Goal: Task Accomplishment & Management: Use online tool/utility

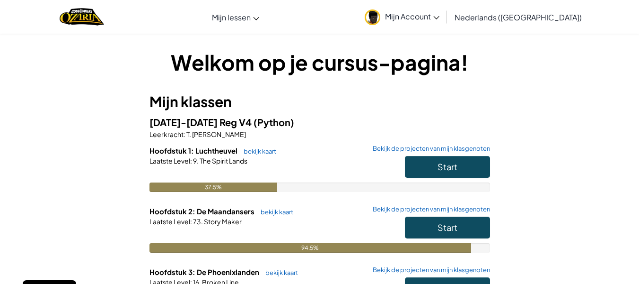
scroll to position [125, 0]
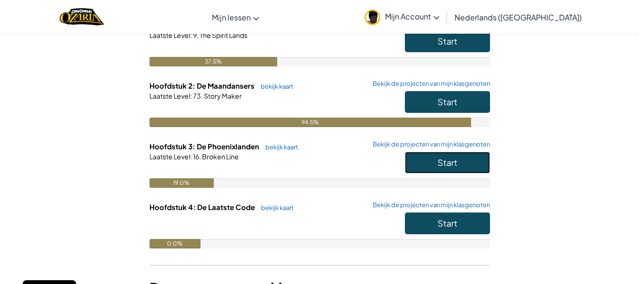
click at [438, 167] on span "Start" at bounding box center [448, 162] width 20 height 11
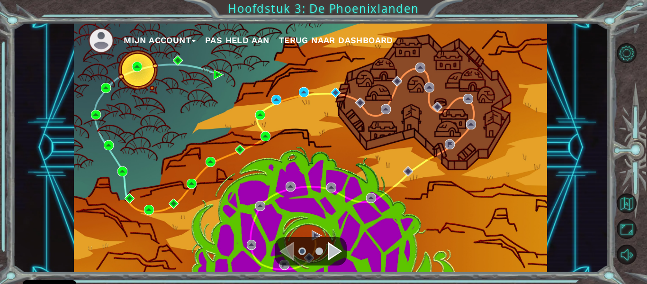
click at [333, 248] on div "Navigate to the next page" at bounding box center [335, 250] width 14 height 19
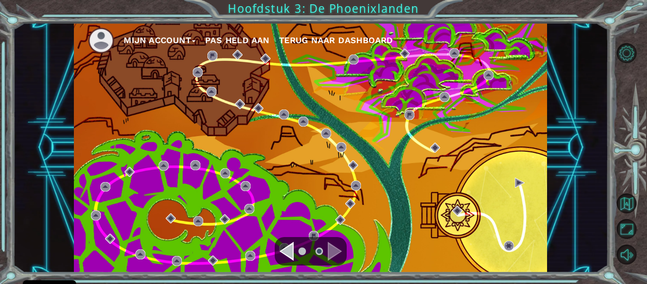
click at [285, 253] on div "Navigate to the previous page" at bounding box center [286, 250] width 14 height 19
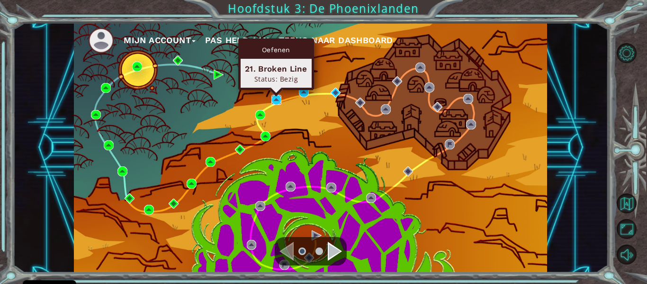
click at [273, 99] on img at bounding box center [276, 100] width 10 height 10
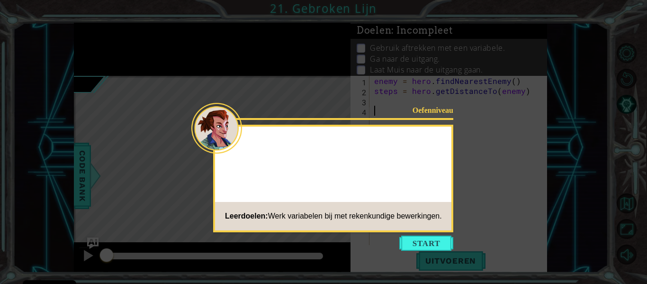
click at [436, 248] on button "Start" at bounding box center [426, 242] width 54 height 15
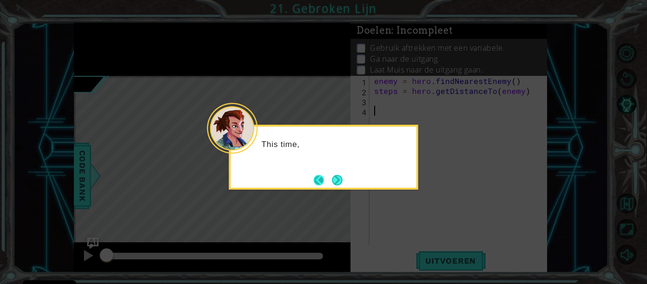
click at [328, 183] on button "Back" at bounding box center [322, 180] width 18 height 10
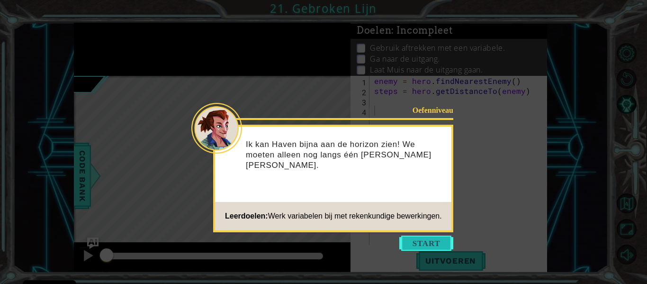
click at [437, 237] on button "Start" at bounding box center [426, 242] width 54 height 15
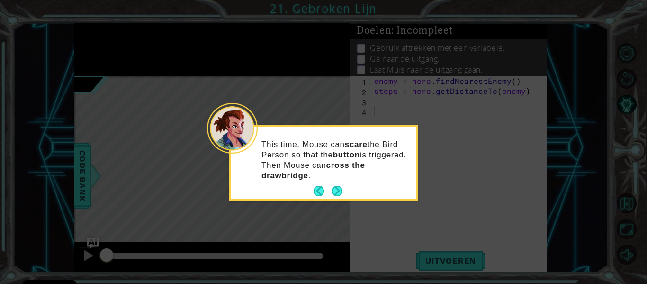
click at [437, 237] on icon at bounding box center [323, 142] width 647 height 284
click at [344, 189] on div "This time, Mouse can scare the Bird Person so that the button is triggered. The…" at bounding box center [324, 164] width 186 height 69
click at [341, 188] on button "Next" at bounding box center [336, 190] width 11 height 11
click at [341, 188] on icon at bounding box center [323, 142] width 647 height 284
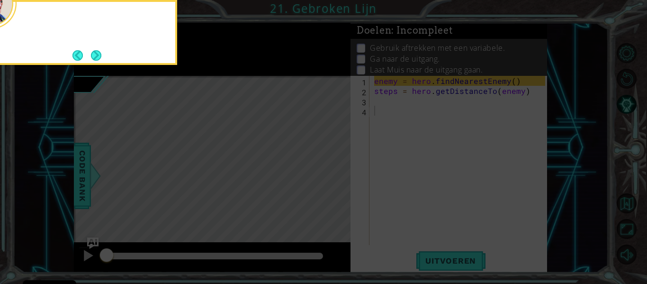
click at [341, 188] on icon at bounding box center [323, 42] width 647 height 482
click at [97, 52] on button "Next" at bounding box center [96, 55] width 11 height 11
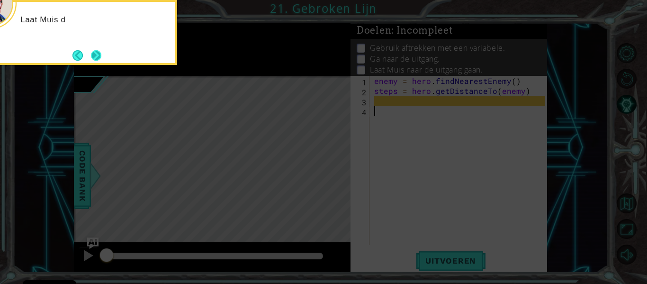
click at [96, 48] on button "Next" at bounding box center [96, 55] width 14 height 14
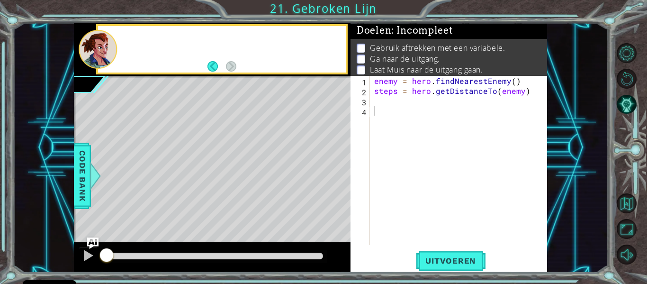
click at [96, 48] on div at bounding box center [98, 49] width 38 height 39
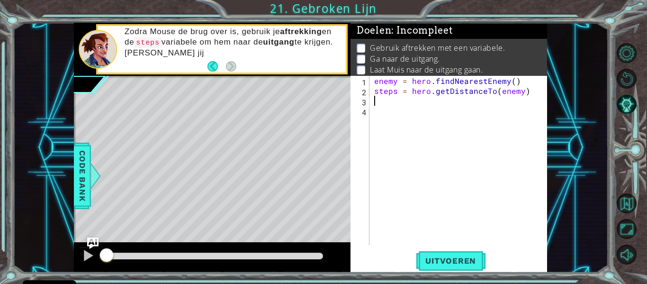
click at [386, 100] on div "enemy = hero . findNearestEnemy ( ) steps = hero . getDistanceTo ( enemy )" at bounding box center [460, 170] width 177 height 189
click at [388, 113] on div "enemy = hero . findNearestEnemy ( ) steps = hero . getDistanceTo ( enemy )" at bounding box center [460, 170] width 177 height 189
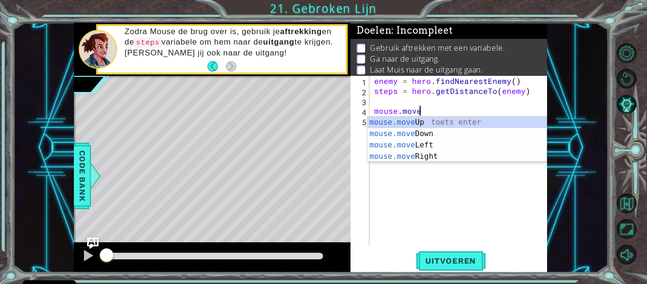
scroll to position [0, 3]
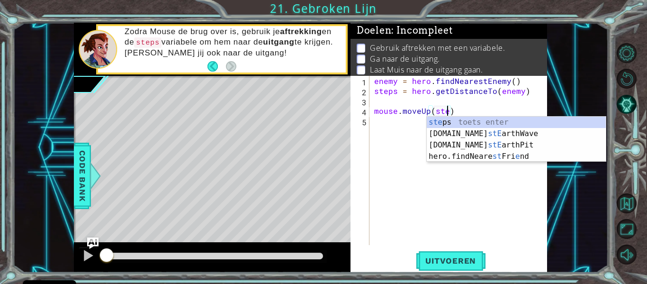
type textarea "mouse.moveUp(steps)"
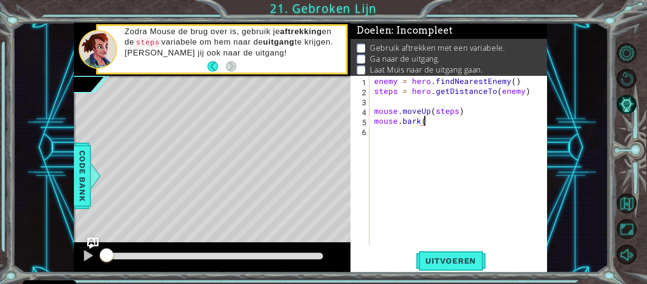
type textarea "mouse.bark()"
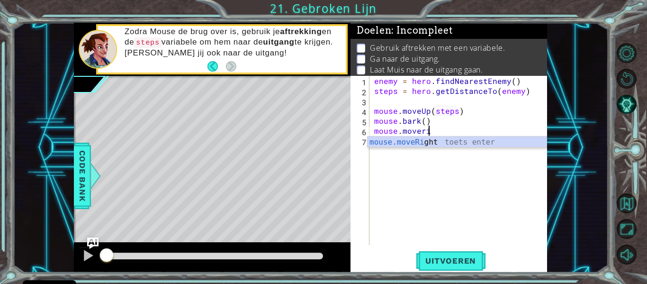
scroll to position [0, 3]
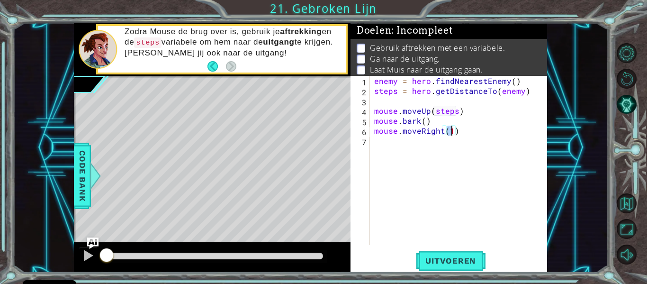
type textarea "mouse.moveRight(3)"
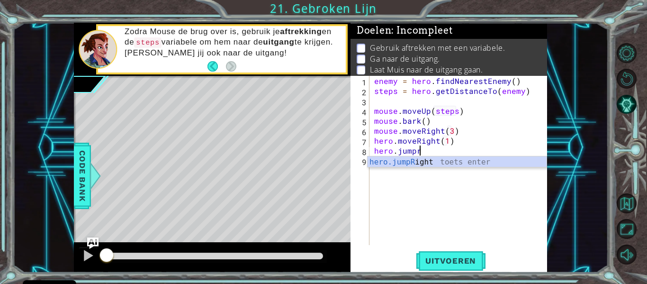
type textarea "hero.moveRight(1)hero.jumpri"
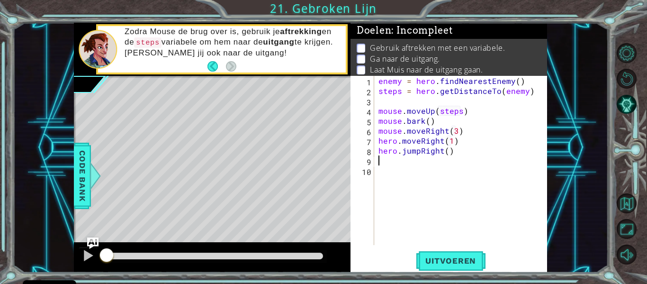
scroll to position [0, 0]
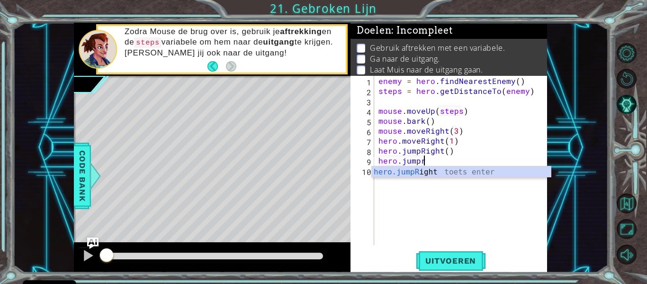
type textarea "hero.jumpri"
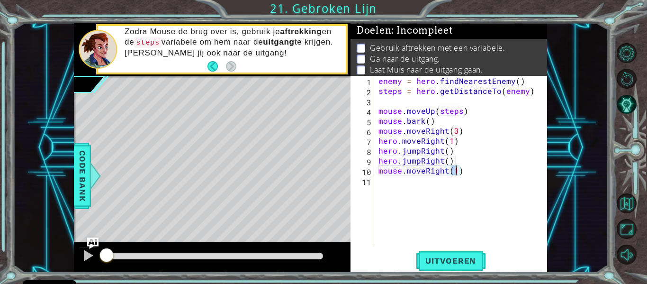
type textarea "mouse.moveRight(3)"
type textarea "mouse.digRight()"
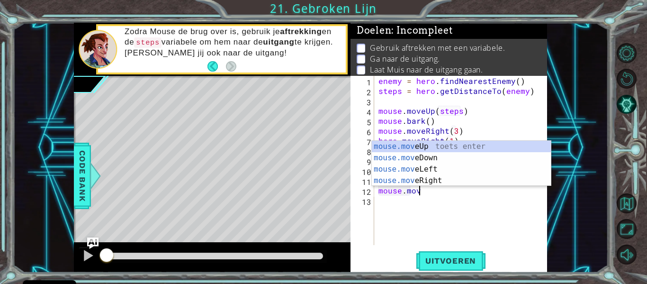
scroll to position [0, 3]
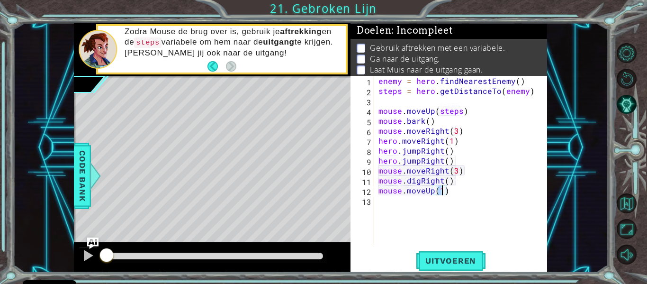
type textarea "mouse.moveUp(30)"
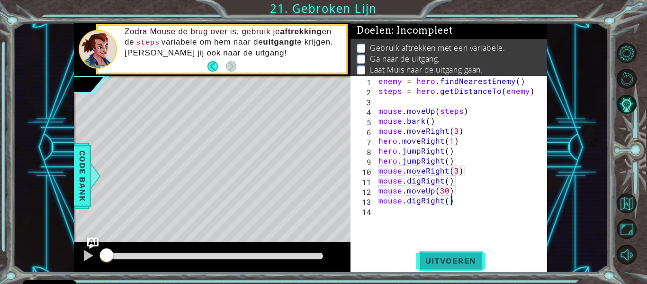
type textarea "mouse.digRight()"
click at [436, 259] on span "Uitvoeren" at bounding box center [451, 260] width 70 height 9
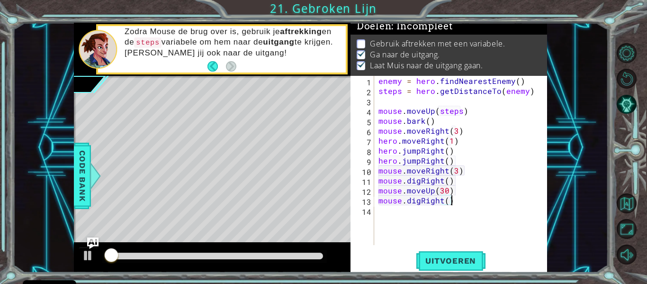
scroll to position [8, 0]
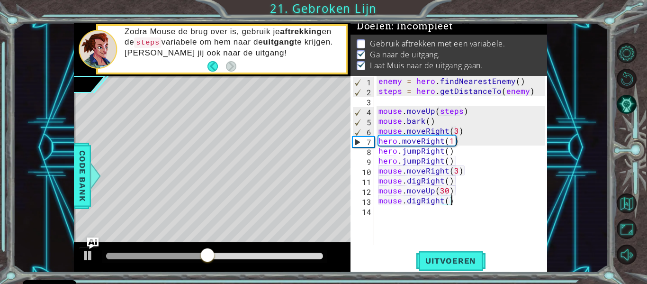
click at [443, 207] on div "enemy = hero . findNearestEnemy ( ) steps = hero . getDistanceTo ( enemy ) mous…" at bounding box center [462, 170] width 173 height 189
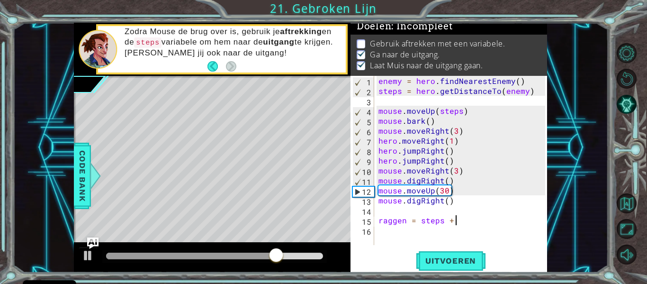
scroll to position [0, 5]
click at [459, 265] on span "Uitvoeren" at bounding box center [451, 260] width 70 height 9
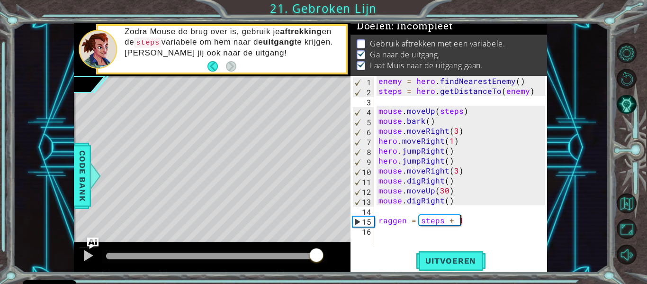
drag, startPoint x: 145, startPoint y: 254, endPoint x: 322, endPoint y: 253, distance: 177.0
click at [322, 253] on div at bounding box center [316, 255] width 17 height 17
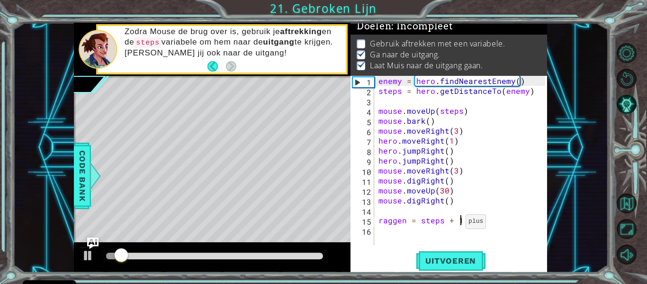
click at [454, 223] on div "enemy = hero . findNearestEnemy ( ) steps = hero . getDistanceTo ( enemy ) mous…" at bounding box center [462, 170] width 173 height 189
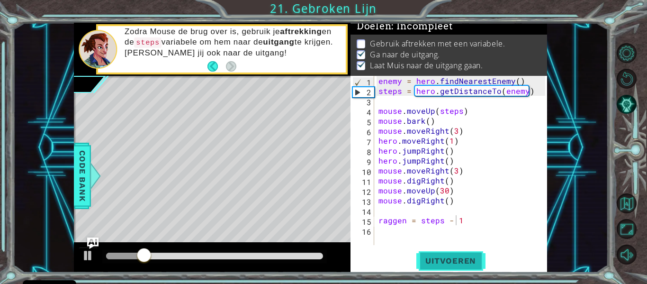
click at [452, 251] on button "Uitvoeren" at bounding box center [451, 260] width 70 height 19
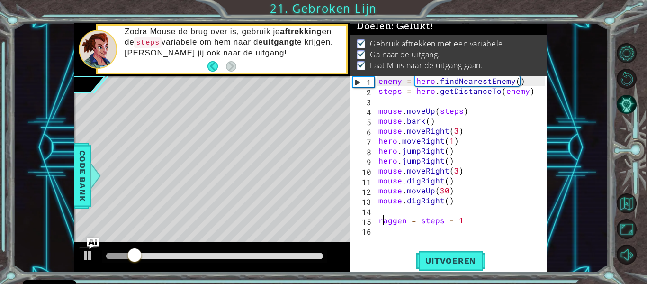
click at [381, 220] on div "enemy = hero . findNearestEnemy ( ) steps = hero . getDistanceTo ( enemy ) mous…" at bounding box center [462, 170] width 173 height 189
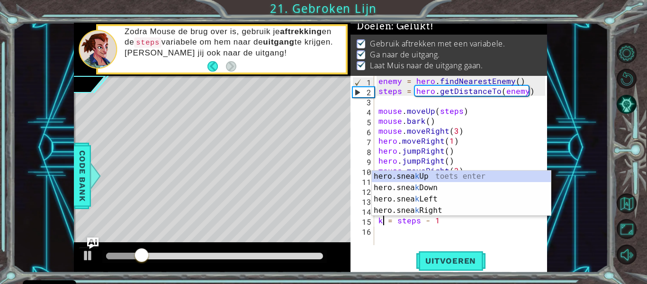
scroll to position [0, 1]
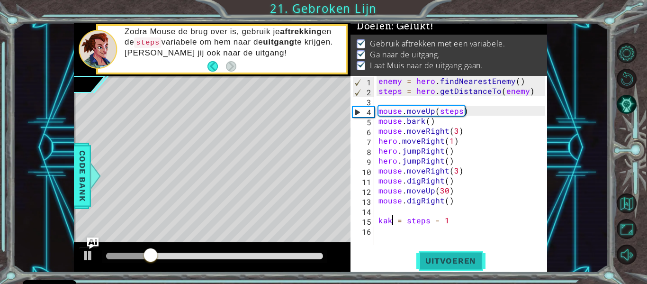
type textarea "kak = steps - 1"
click at [437, 256] on span "Uitvoeren" at bounding box center [451, 260] width 70 height 9
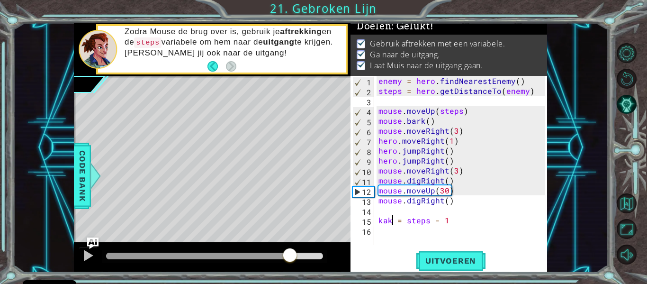
drag, startPoint x: 115, startPoint y: 250, endPoint x: 293, endPoint y: 254, distance: 178.0
click at [293, 254] on div at bounding box center [289, 255] width 17 height 17
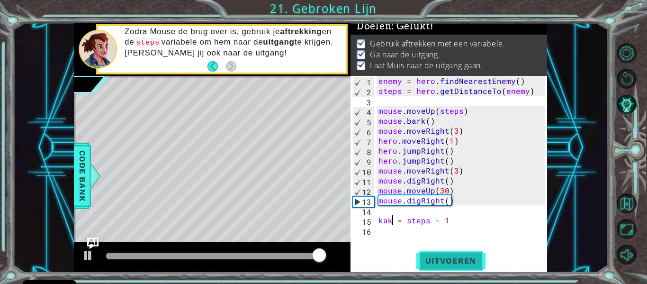
click at [432, 251] on button "Uitvoeren" at bounding box center [451, 260] width 70 height 19
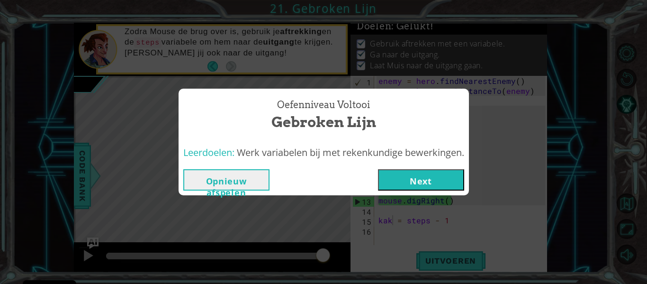
click at [422, 175] on button "Next" at bounding box center [421, 179] width 86 height 21
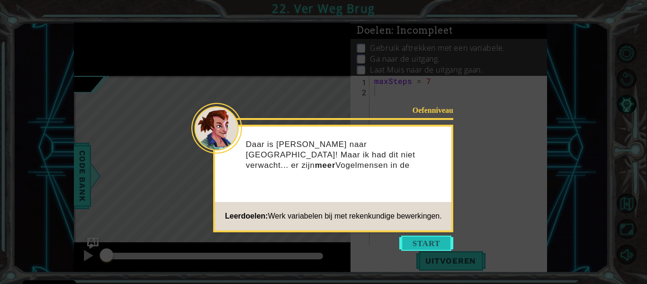
click at [416, 238] on button "Start" at bounding box center [426, 242] width 54 height 15
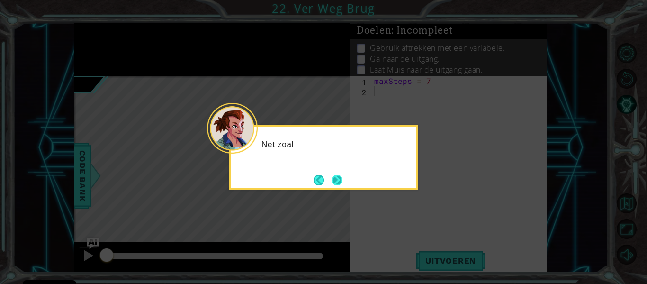
click at [331, 173] on button "Next" at bounding box center [337, 180] width 18 height 18
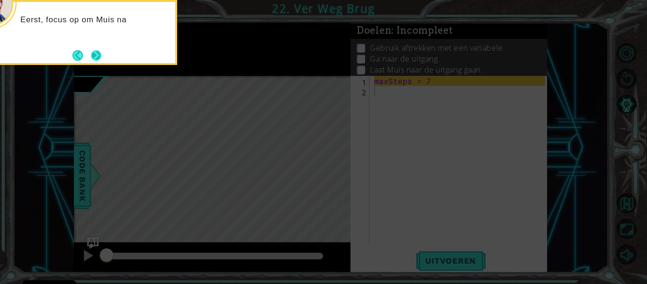
click at [101, 60] on button "Next" at bounding box center [96, 55] width 17 height 17
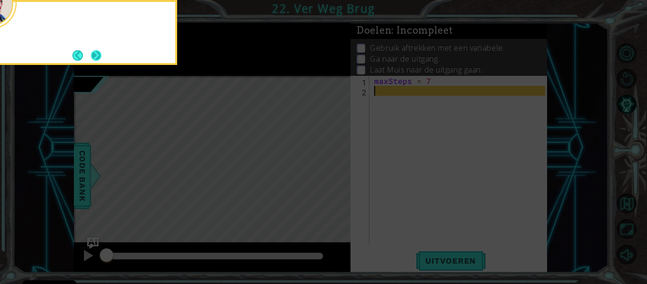
click at [100, 58] on button "Next" at bounding box center [96, 55] width 16 height 16
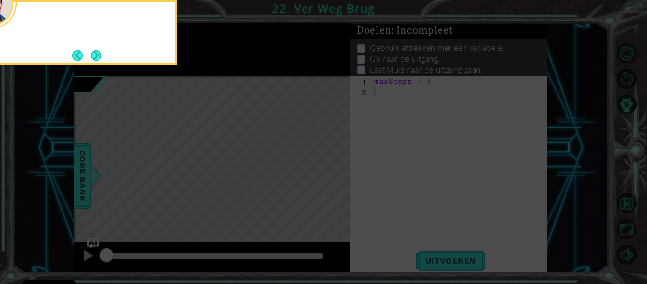
click at [100, 58] on button "Next" at bounding box center [97, 55] width 18 height 18
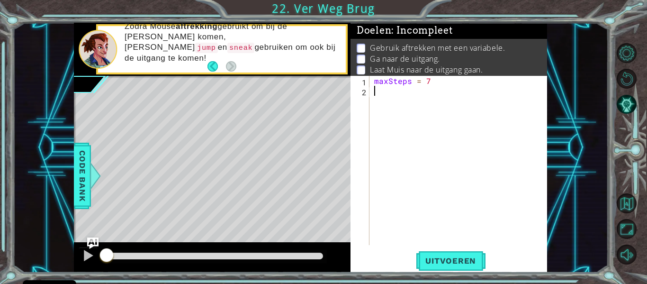
click at [408, 95] on div "maxSteps = 7" at bounding box center [460, 170] width 177 height 189
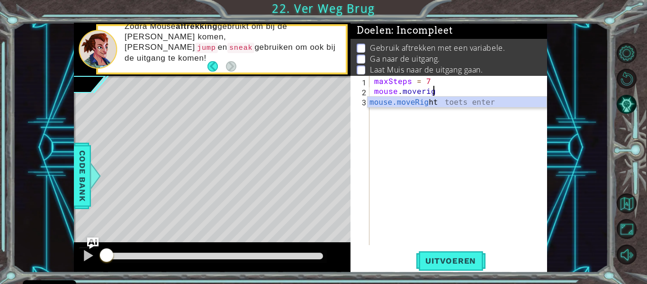
scroll to position [0, 3]
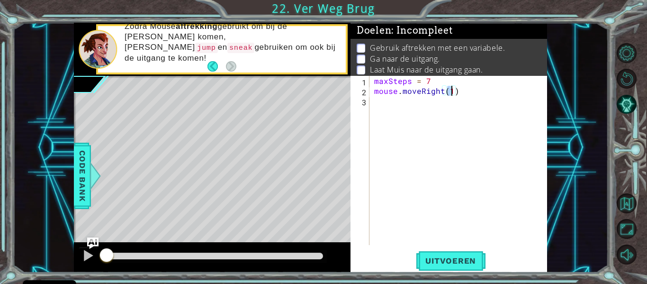
type textarea "mouse.moveRight(2)"
type textarea ";"
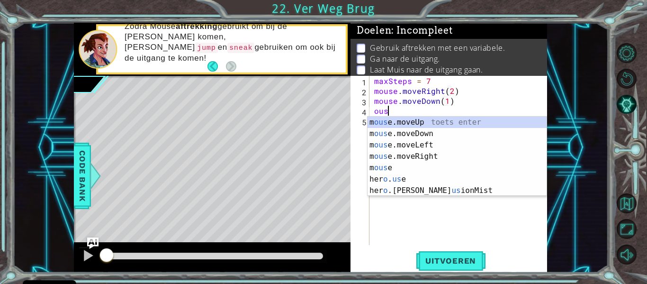
scroll to position [0, 0]
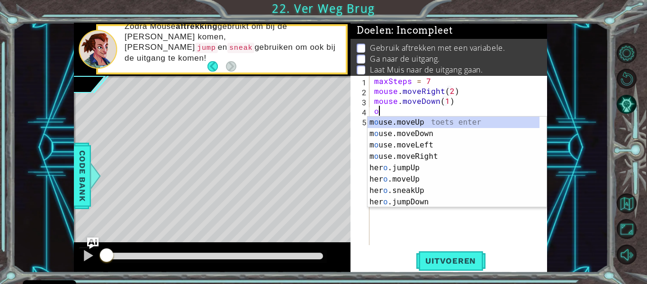
type textarea "o"
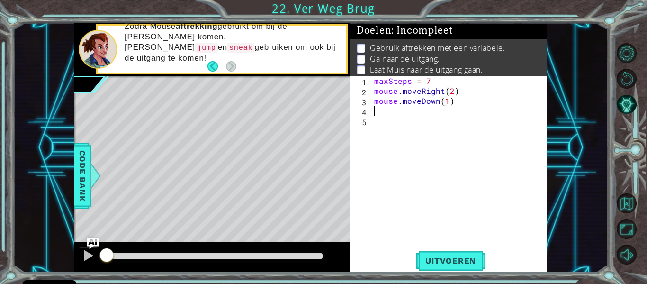
type textarea "mouse.moveDown(1)"
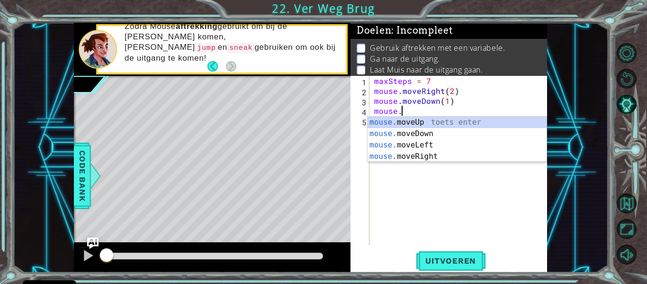
type textarea "m"
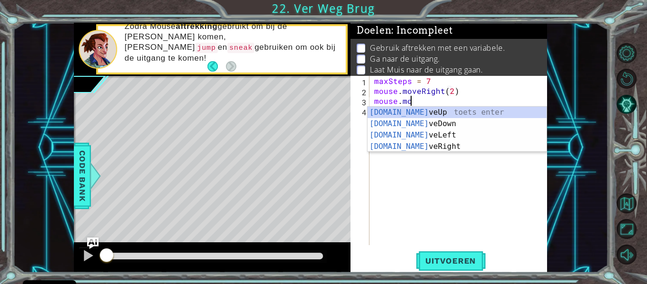
type textarea "m"
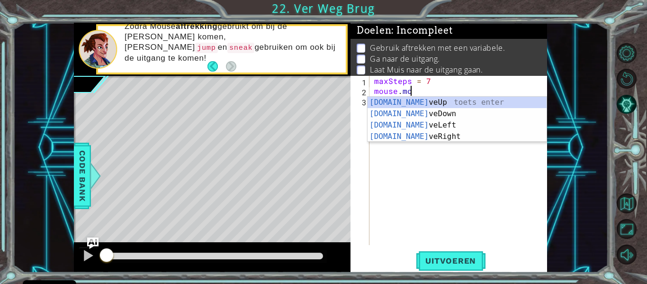
type textarea "m"
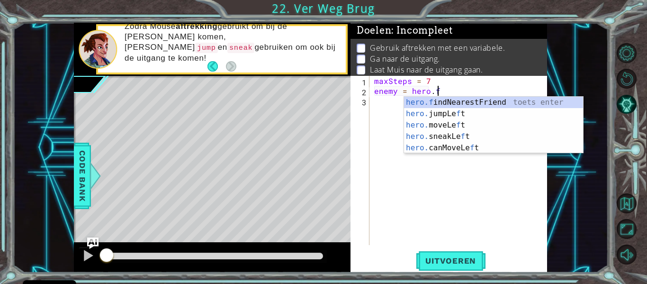
scroll to position [0, 4]
type textarea "enemy = hero.find"
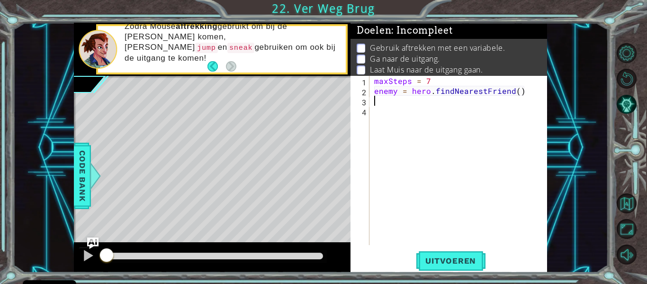
scroll to position [0, 0]
click at [502, 96] on div "maxSteps = 7 enemy = hero . findNearestFriend ( )" at bounding box center [460, 170] width 177 height 189
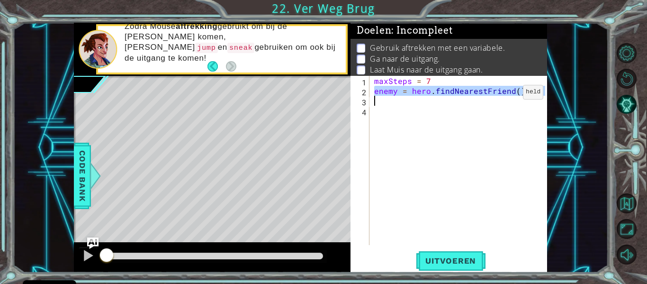
click at [506, 94] on div "maxSteps = 7 enemy = hero . findNearestFriend ( )" at bounding box center [460, 170] width 177 height 189
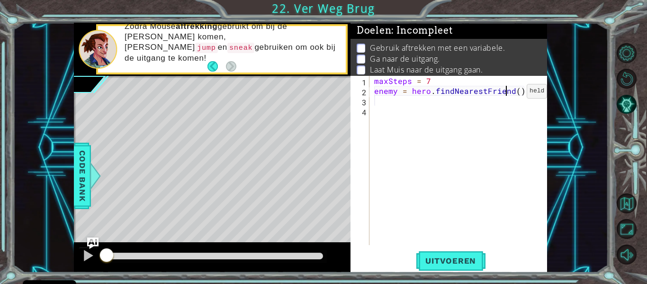
click at [510, 93] on div "maxSteps = 7 enemy = hero . findNearestFriend ( )" at bounding box center [460, 170] width 177 height 189
type textarea "enemy = hero.findNearestEnemy()"
click at [518, 99] on div "maxSteps = 7 enemy = hero . findNearestEnemy ( )" at bounding box center [460, 170] width 177 height 189
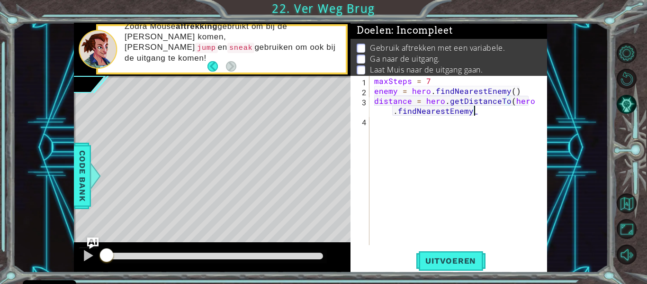
scroll to position [0, 14]
type textarea "distance = hero.getDistanceTo(hero.findNearestEnemy)"
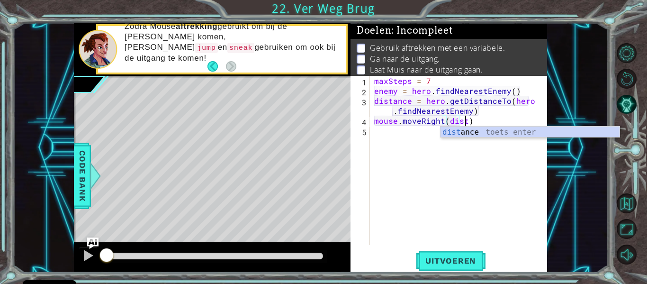
scroll to position [0, 6]
type textarea "mouse.moveRight(distance)"
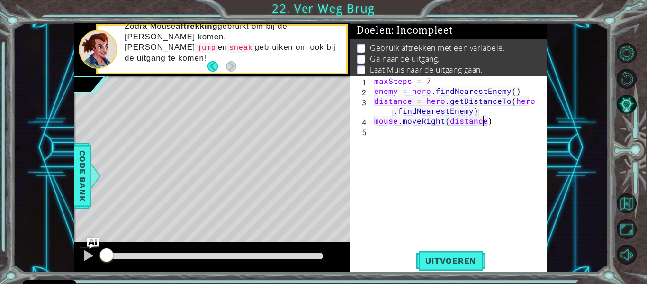
scroll to position [0, 0]
type textarea "mouse.bark"
type textarea "mouse.moveUp(3)"
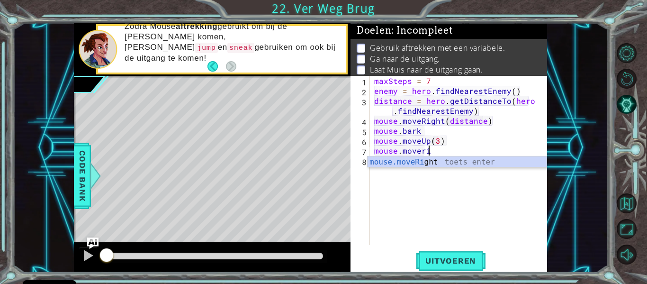
scroll to position [0, 3]
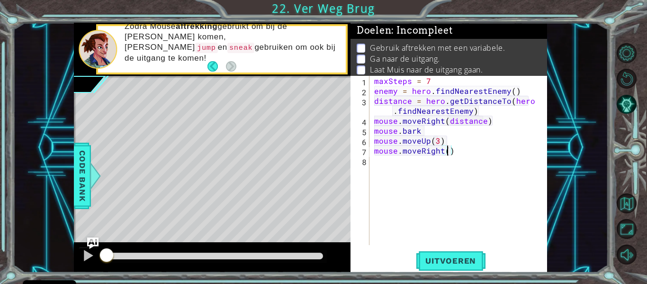
type textarea "mouse.moveRight(2)"
type textarea "mouse.digUp()"
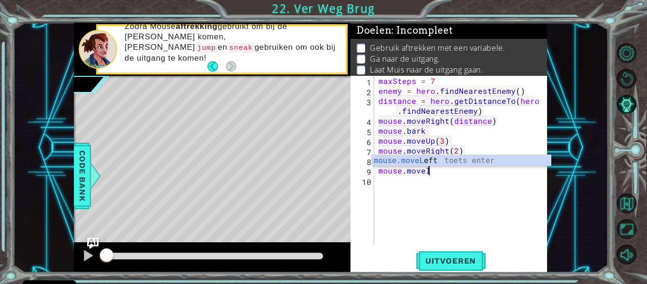
scroll to position [0, 3]
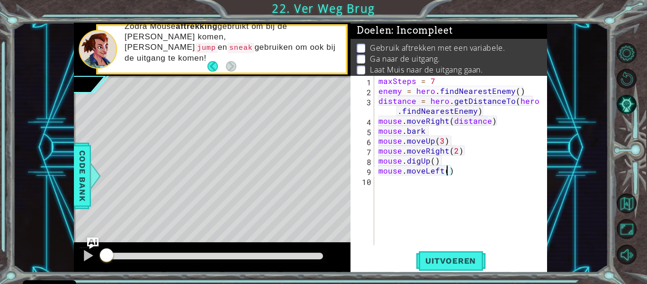
type textarea "mouse.moveLeft(2)"
type textarea "mouse.bark"
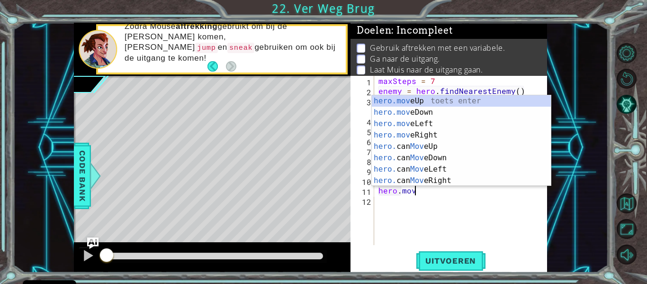
scroll to position [0, 3]
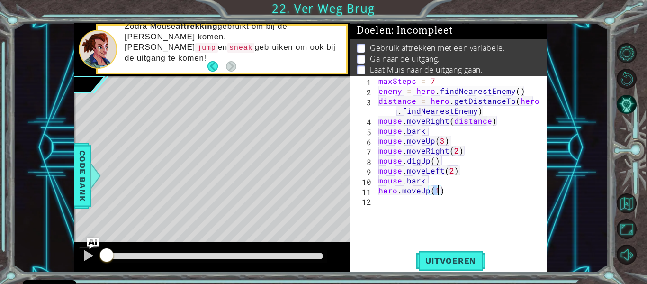
type textarea "hero.moveUp()"
type textarea "\"
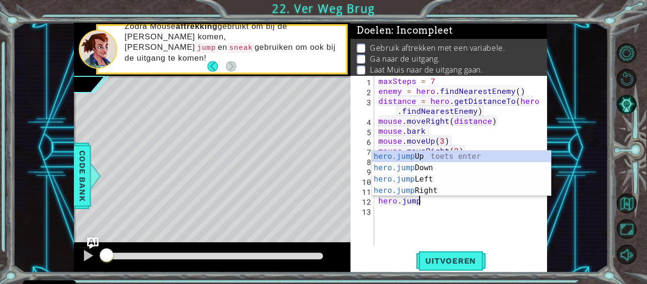
type textarea "hero.jumpu"
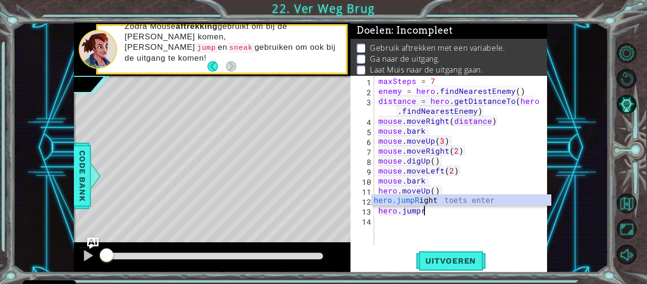
scroll to position [0, 3]
type textarea "hero.jumprig"
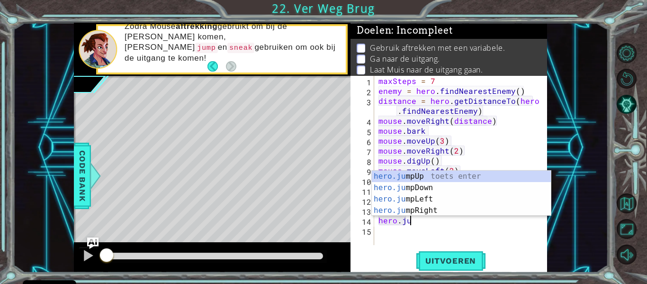
scroll to position [0, 2]
type textarea "hero.jumpu"
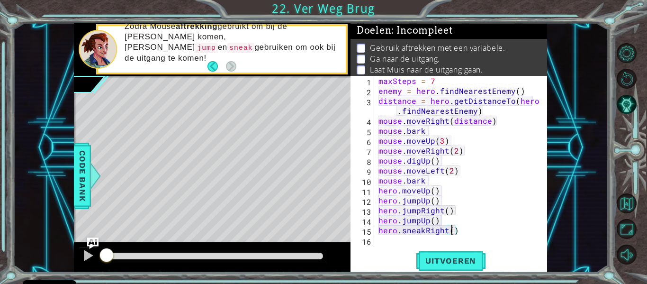
scroll to position [0, 5]
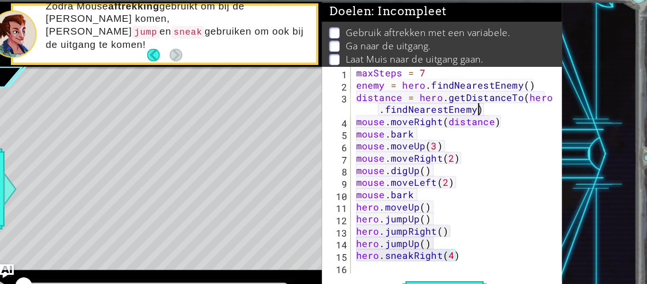
click at [483, 115] on div "maxSteps = 7 enemy = hero . findNearestEnemy ( ) distance = hero . getDistanceT…" at bounding box center [462, 170] width 173 height 189
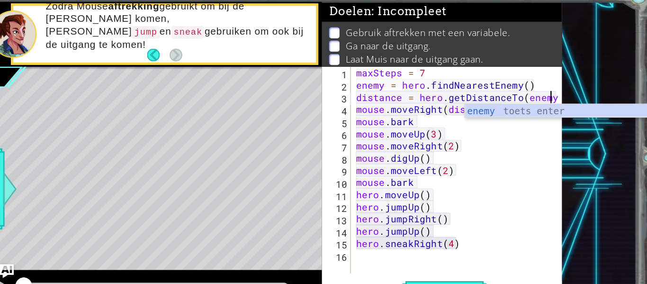
type textarea "distance = hero.getDistanceTo(enemy)"
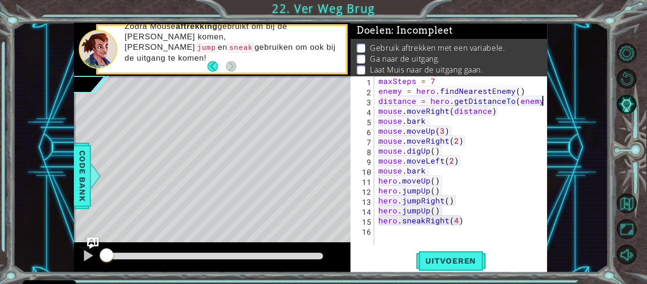
click at [439, 229] on div "maxSteps = 7 enemy = hero . findNearestEnemy ( ) distance = hero . getDistanceT…" at bounding box center [462, 170] width 173 height 189
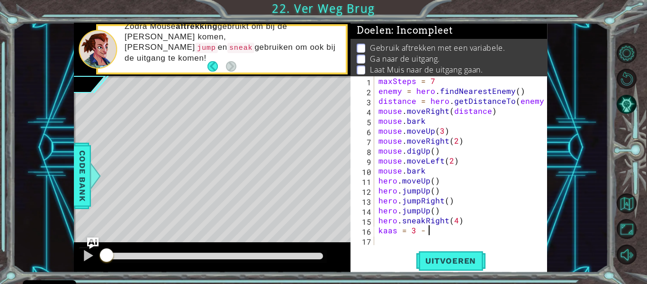
scroll to position [0, 3]
click at [469, 260] on span "Uitvoeren" at bounding box center [451, 260] width 70 height 9
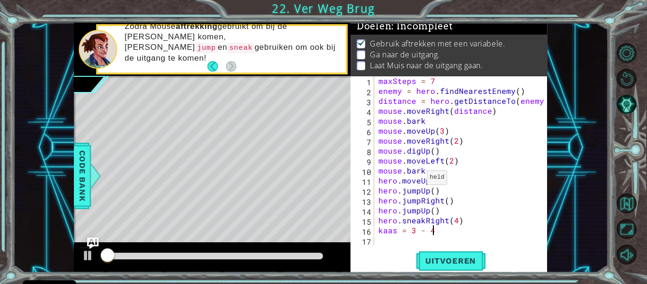
scroll to position [8, 0]
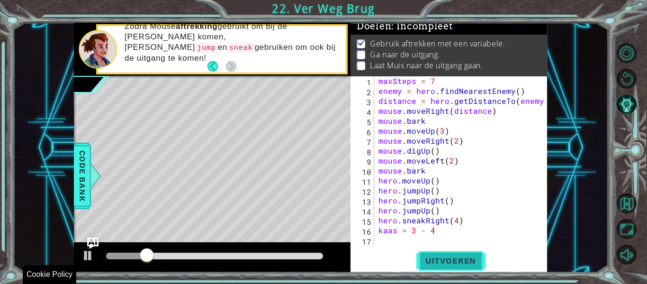
click at [462, 267] on button "Uitvoeren" at bounding box center [451, 260] width 70 height 19
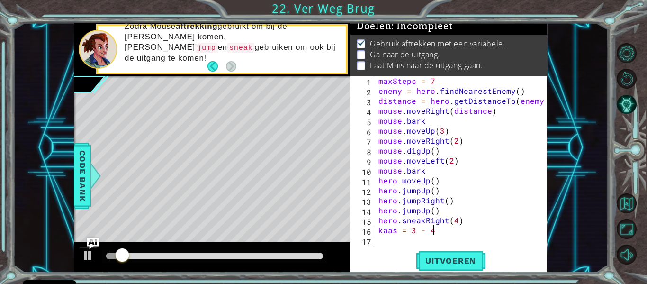
click at [466, 227] on div "maxSteps = 7 enemy = hero . findNearestEnemy ( ) distance = hero . getDistanceT…" at bounding box center [462, 170] width 173 height 189
click at [465, 216] on div "maxSteps = 7 enemy = hero . findNearestEnemy ( ) distance = hero . getDistanceT…" at bounding box center [462, 170] width 173 height 189
type textarea "hero.sneakRight(4)"
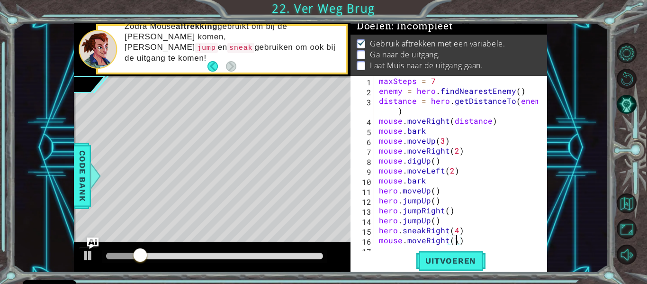
scroll to position [0, 4]
click at [456, 262] on span "Uitvoeren" at bounding box center [451, 260] width 70 height 9
click at [450, 259] on span "Uitvoeren" at bounding box center [451, 260] width 70 height 9
click at [449, 258] on span "Uitvoeren" at bounding box center [451, 260] width 70 height 9
click at [449, 257] on span "Uitvoeren" at bounding box center [451, 260] width 70 height 9
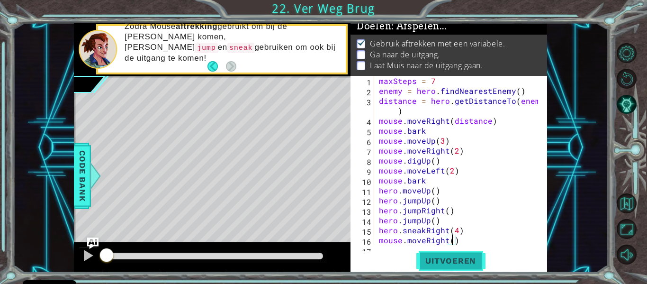
click at [449, 257] on span "Uitvoeren" at bounding box center [451, 260] width 70 height 9
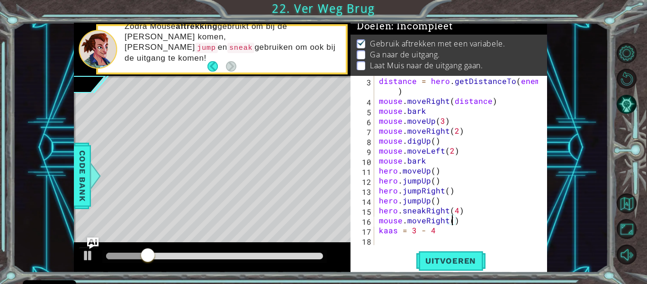
scroll to position [20, 0]
click at [469, 258] on span "Uitvoeren" at bounding box center [451, 260] width 70 height 9
click at [118, 226] on div "methods hero moveUp() moveDown() moveLeft() moveRight() sneakUp() sneakDown() s…" at bounding box center [310, 147] width 473 height 249
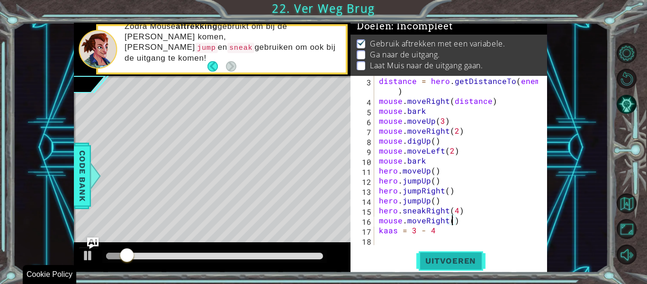
click at [419, 267] on button "Uitvoeren" at bounding box center [451, 260] width 70 height 19
click at [419, 266] on button "Uitvoeren" at bounding box center [451, 260] width 70 height 19
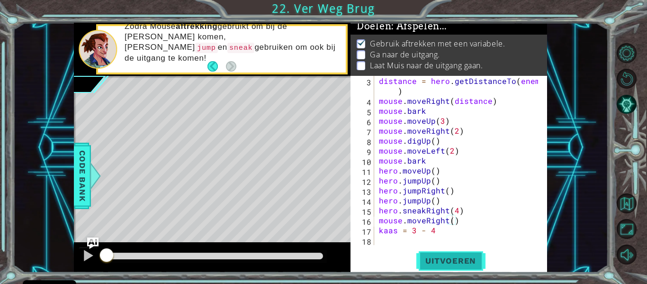
click at [419, 266] on button "Uitvoeren" at bounding box center [451, 260] width 70 height 19
click at [106, 229] on div "methods hero moveUp() moveDown() moveLeft() moveRight() sneakUp() sneakDown() s…" at bounding box center [310, 147] width 473 height 249
click at [450, 154] on div "distance = hero . getDistanceTo ( enemy ) mouse . moveRight ( distance ) mouse …" at bounding box center [460, 175] width 166 height 199
click at [442, 124] on div "distance = hero . getDistanceTo ( enemy ) mouse . moveRight ( distance ) mouse …" at bounding box center [460, 175] width 166 height 199
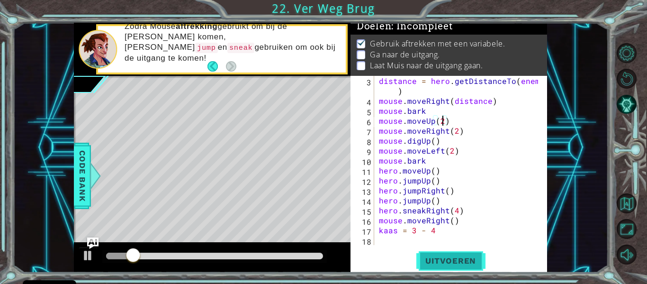
click at [454, 260] on span "Uitvoeren" at bounding box center [451, 260] width 70 height 9
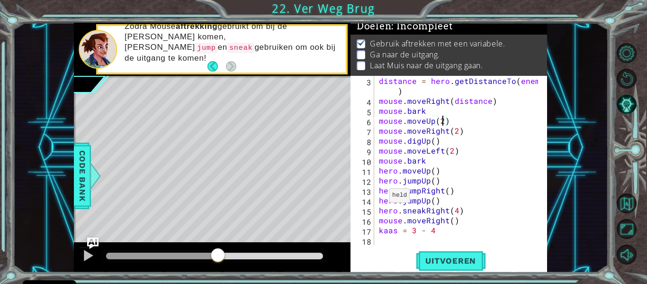
drag, startPoint x: 116, startPoint y: 256, endPoint x: 239, endPoint y: 261, distance: 122.7
click at [226, 261] on div at bounding box center [217, 255] width 17 height 17
click at [452, 256] on span "Uitvoeren" at bounding box center [451, 260] width 70 height 9
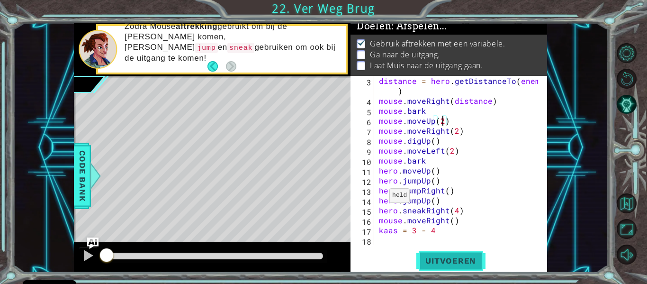
click at [452, 256] on span "Uitvoeren" at bounding box center [451, 260] width 70 height 9
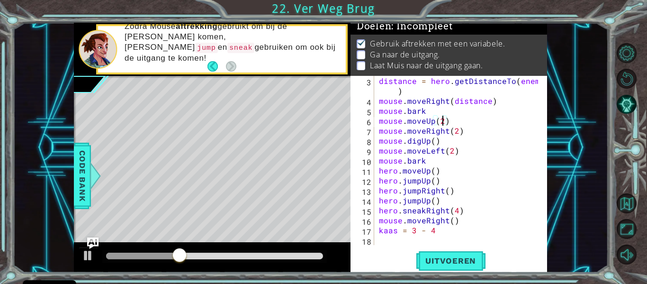
click at [469, 132] on div "distance = hero . getDistanceTo ( enemy ) mouse . moveRight ( distance ) mouse …" at bounding box center [460, 175] width 166 height 199
click at [459, 262] on span "Uitvoeren" at bounding box center [451, 260] width 70 height 9
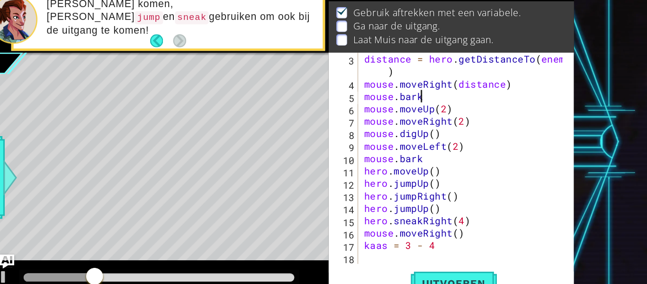
click at [441, 114] on div "distance = hero . getDistanceTo ( enemy ) mouse . moveRight ( distance ) mouse …" at bounding box center [460, 175] width 166 height 199
click at [461, 124] on div "distance = hero . getDistanceTo ( enemy ) mouse . moveRight ( distance ) mouse …" at bounding box center [460, 175] width 166 height 199
click at [467, 133] on div "distance = hero . getDistanceTo ( enemy ) mouse . moveRight ( distance ) mouse …" at bounding box center [460, 175] width 166 height 199
click at [459, 142] on div "distance = hero . getDistanceTo ( enemy ) mouse . moveRight ( distance ) mouse …" at bounding box center [460, 175] width 166 height 199
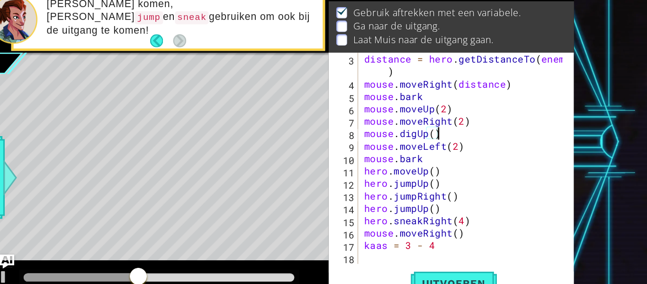
click at [472, 136] on div "distance = hero . getDistanceTo ( enemy ) mouse . moveRight ( distance ) mouse …" at bounding box center [460, 175] width 166 height 199
click at [471, 133] on div "distance = hero . getDistanceTo ( enemy ) mouse . moveRight ( distance ) mouse …" at bounding box center [460, 175] width 166 height 199
click at [463, 124] on div "distance = hero . getDistanceTo ( enemy ) mouse . moveRight ( distance ) mouse …" at bounding box center [460, 175] width 166 height 199
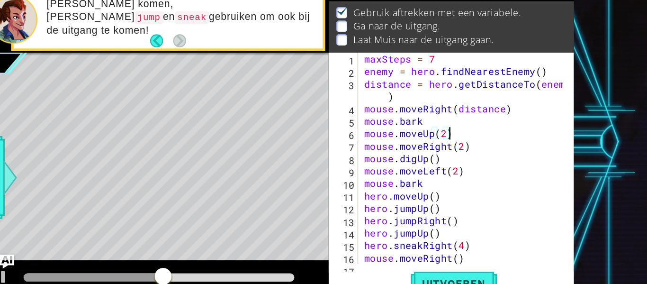
scroll to position [0, 0]
click at [447, 133] on div "maxSteps = 7 enemy = hero . findNearestEnemy ( ) distance = hero . getDistanceT…" at bounding box center [460, 170] width 166 height 189
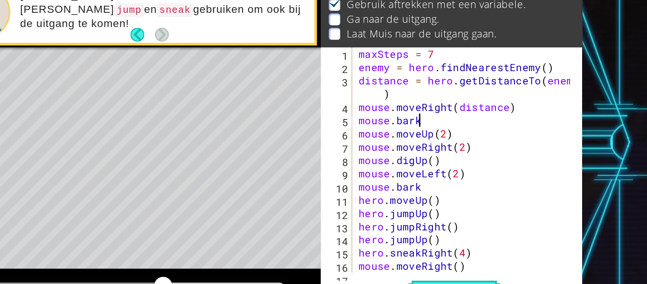
scroll to position [0, 3]
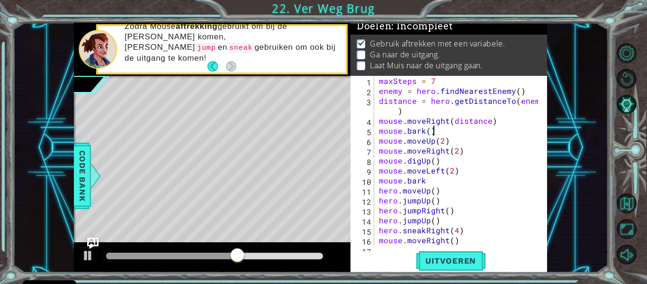
type textarea "mouse.bark()"
click at [453, 272] on div "mouse.bark() 1 2 3 4 5 6 7 8 9 10 11 12 13 14 15 16 17 maxSteps = 7 enemy = her…" at bounding box center [448, 174] width 196 height 196
click at [452, 271] on div "mouse.bark() 1 2 3 4 5 6 7 8 9 10 11 12 13 14 15 16 17 maxSteps = 7 enemy = her…" at bounding box center [448, 174] width 196 height 196
click at [439, 261] on span "Uitvoeren" at bounding box center [451, 260] width 70 height 9
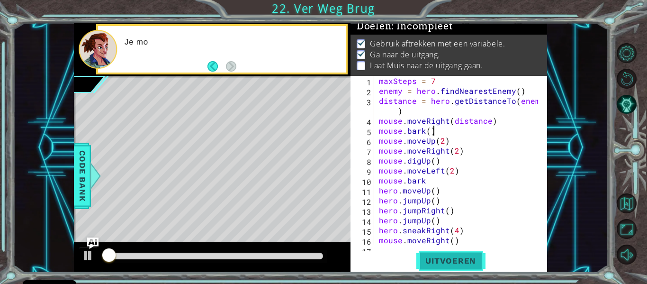
click at [439, 261] on span "Uitvoeren" at bounding box center [451, 260] width 70 height 9
click at [438, 258] on span "Uitvoeren" at bounding box center [451, 260] width 70 height 9
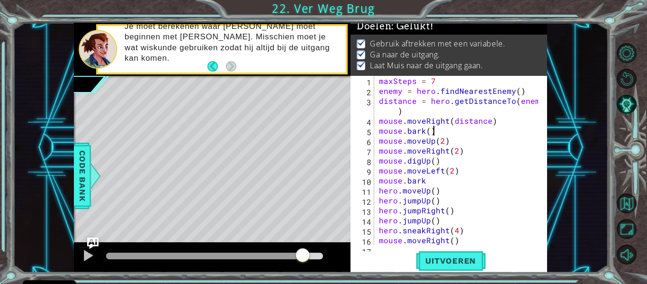
drag, startPoint x: 125, startPoint y: 257, endPoint x: 347, endPoint y: 266, distance: 222.2
click at [347, 266] on div at bounding box center [212, 257] width 276 height 30
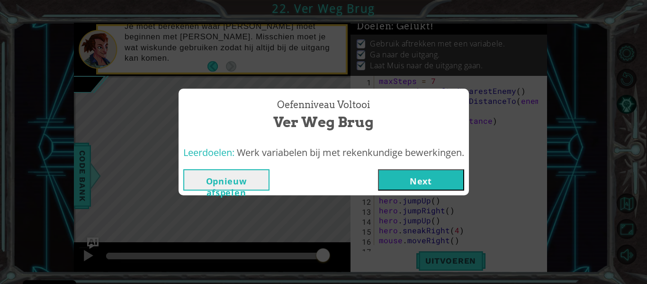
click at [438, 182] on button "Next" at bounding box center [421, 179] width 86 height 21
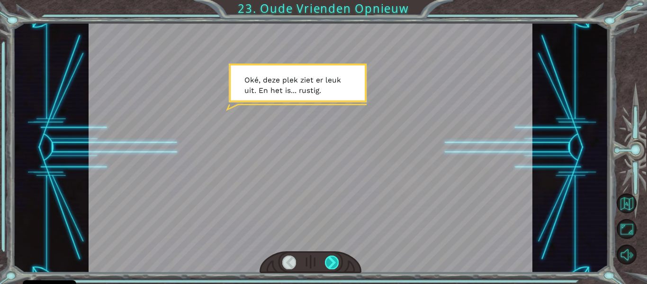
click at [333, 268] on div at bounding box center [332, 261] width 14 height 13
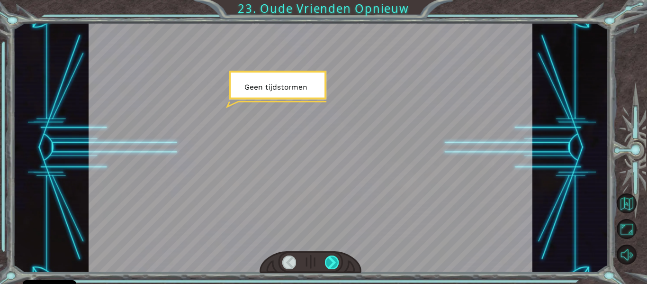
click at [333, 268] on div at bounding box center [332, 261] width 14 height 13
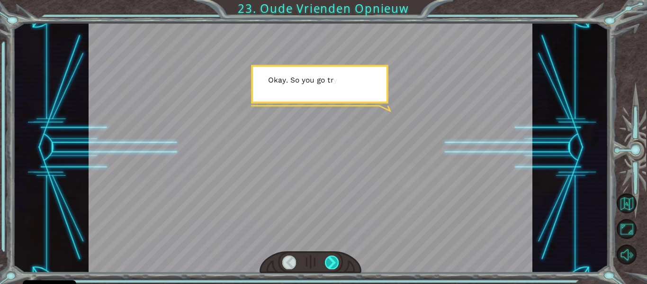
click at [333, 268] on div at bounding box center [332, 261] width 14 height 13
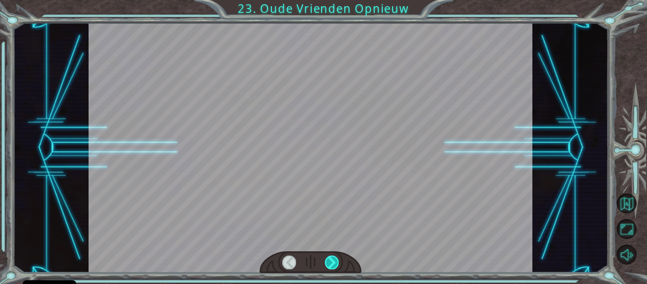
click at [333, 268] on div at bounding box center [332, 261] width 14 height 13
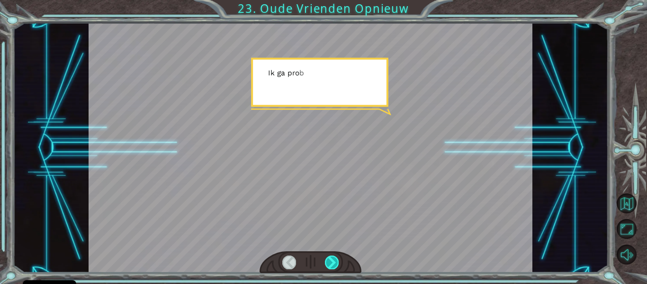
click at [333, 268] on div at bounding box center [332, 261] width 14 height 13
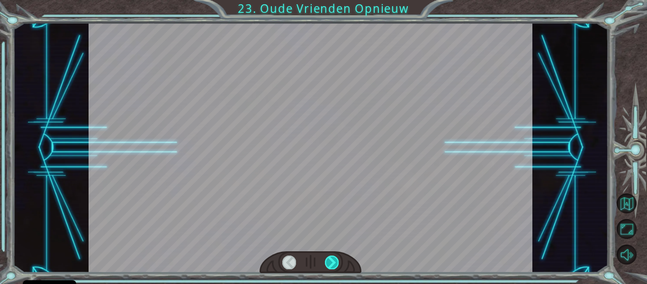
click at [333, 268] on div at bounding box center [332, 261] width 14 height 13
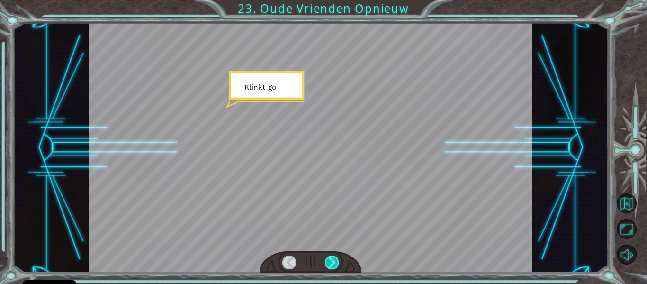
click at [333, 268] on div at bounding box center [332, 261] width 14 height 13
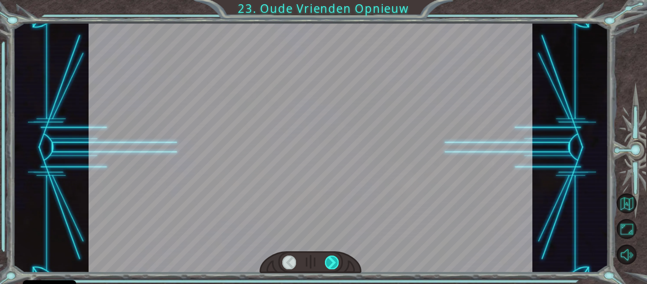
click at [333, 268] on div at bounding box center [332, 261] width 14 height 13
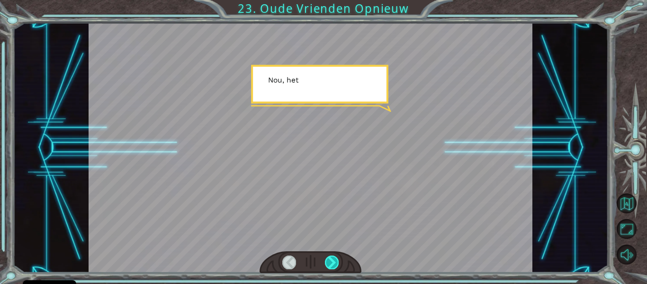
click at [333, 268] on div at bounding box center [332, 261] width 14 height 13
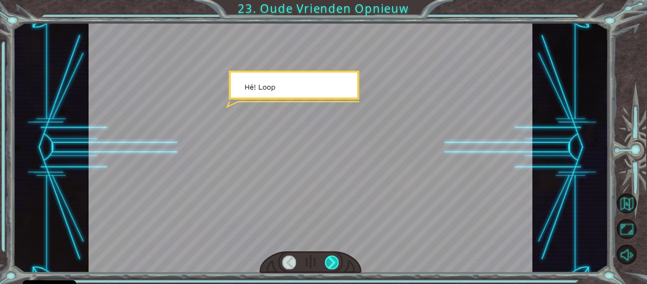
click at [333, 268] on div at bounding box center [332, 261] width 14 height 13
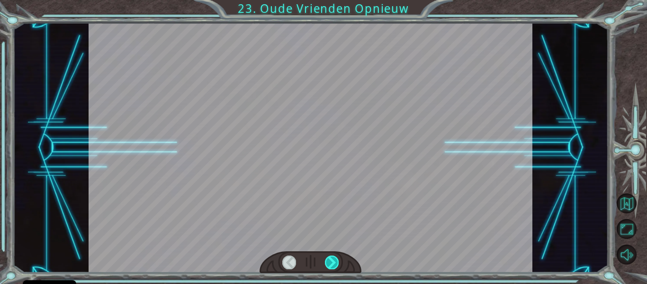
click at [333, 268] on div at bounding box center [332, 261] width 14 height 13
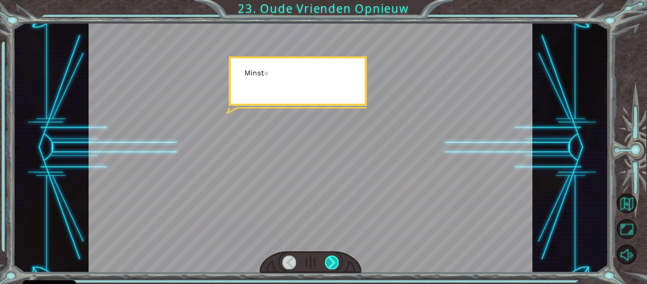
click at [333, 268] on div at bounding box center [332, 261] width 14 height 13
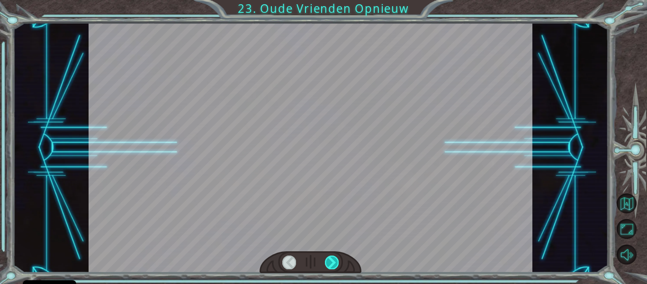
click at [333, 268] on div at bounding box center [332, 261] width 14 height 13
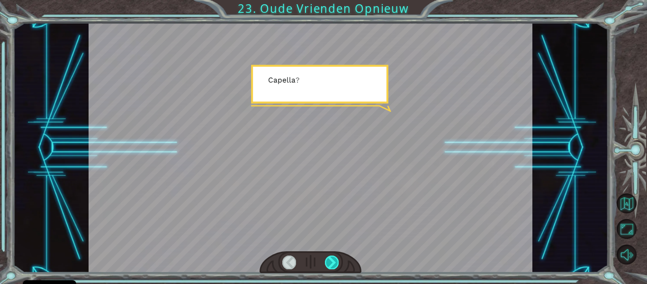
click at [333, 268] on div at bounding box center [332, 261] width 14 height 13
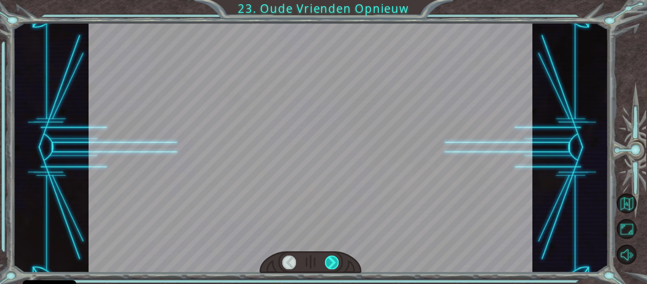
click at [333, 268] on div at bounding box center [332, 261] width 14 height 13
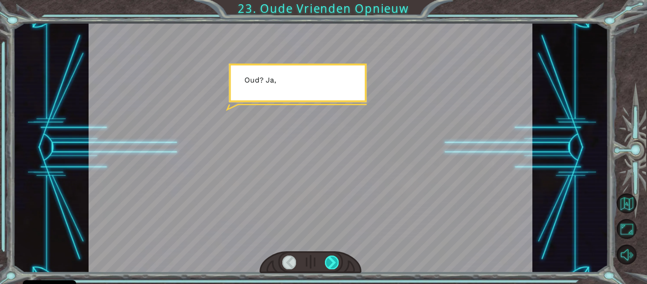
click at [333, 268] on div at bounding box center [332, 261] width 14 height 13
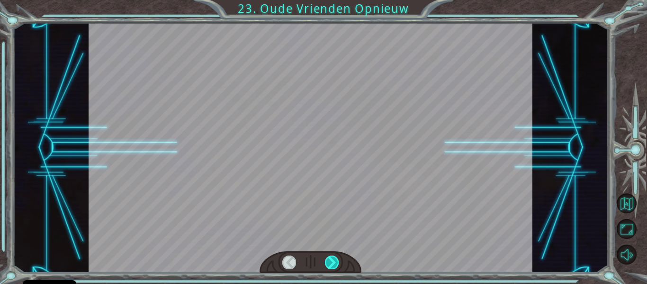
click at [333, 268] on div at bounding box center [332, 261] width 14 height 13
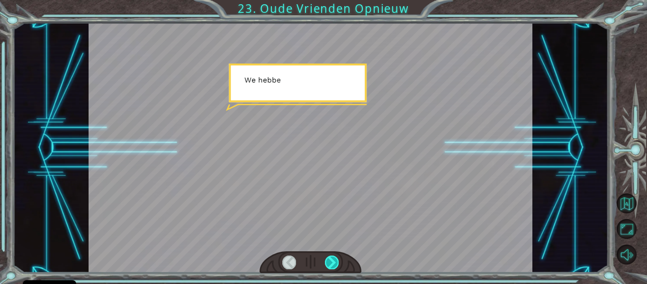
click at [333, 268] on div at bounding box center [332, 261] width 14 height 13
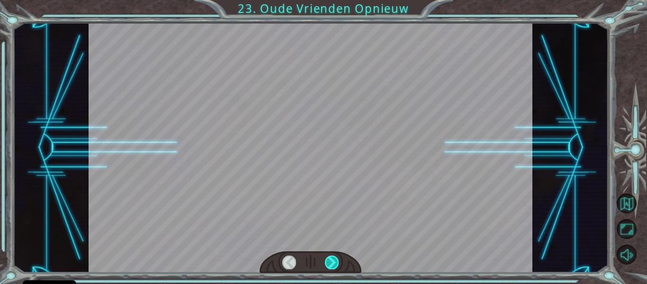
click at [333, 268] on div at bounding box center [332, 261] width 14 height 13
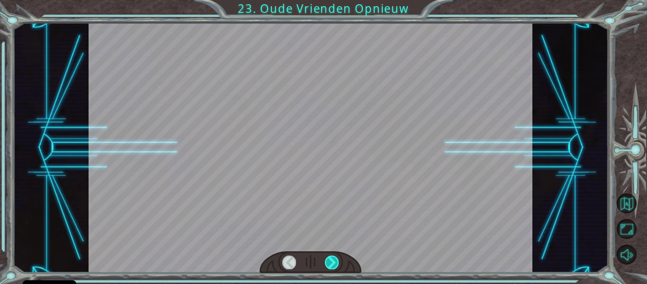
click at [333, 0] on div "Temporary Text O k é , d e z e p l e k z i e t e r l e u k u i t . E n h e t i …" at bounding box center [323, 0] width 647 height 0
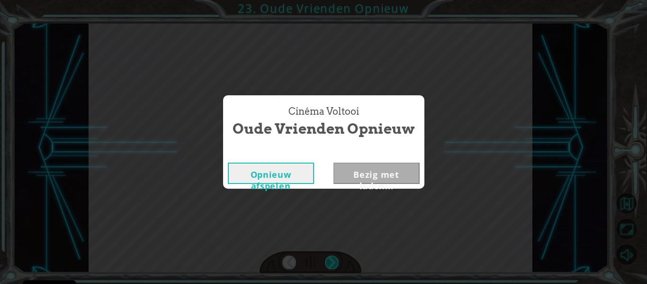
click at [333, 268] on div "Cinéma Voltooi Oude Vrienden Opnieuw Opnieuw afspelen Bezig met laden..." at bounding box center [323, 142] width 647 height 284
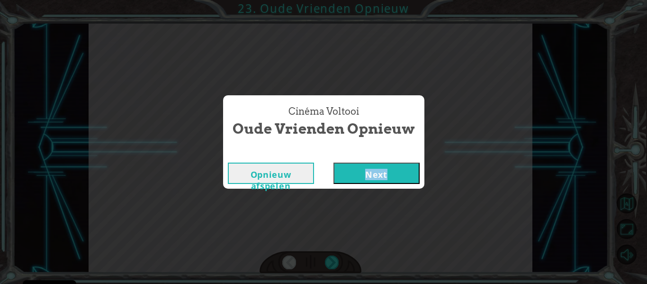
click at [333, 268] on div "Cinéma Voltooi Oude Vrienden Opnieuw Opnieuw afspelen Next" at bounding box center [323, 142] width 647 height 284
click at [355, 180] on button "Next" at bounding box center [376, 172] width 86 height 21
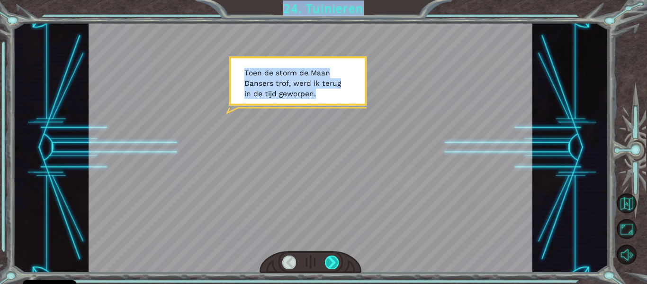
click at [336, 264] on div at bounding box center [332, 261] width 14 height 13
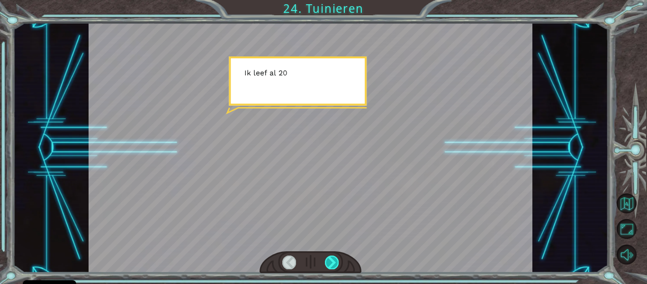
click at [335, 263] on div at bounding box center [332, 261] width 14 height 13
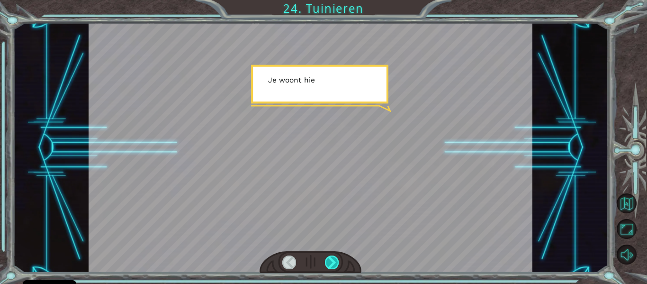
click at [335, 262] on div at bounding box center [332, 261] width 14 height 13
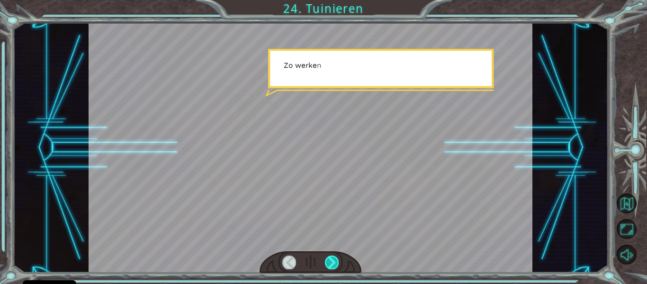
click at [335, 262] on div at bounding box center [332, 261] width 14 height 13
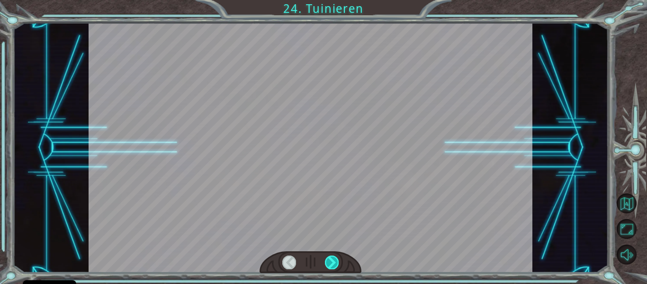
click at [335, 262] on div at bounding box center [332, 261] width 14 height 13
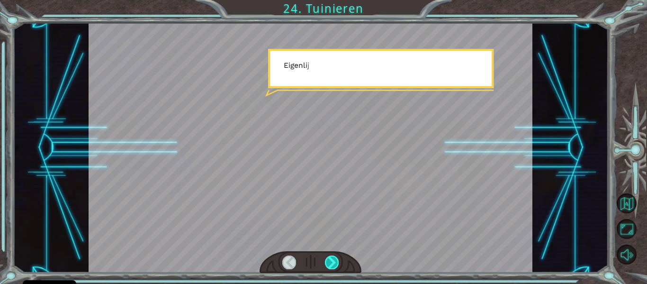
click at [335, 262] on div at bounding box center [332, 261] width 14 height 13
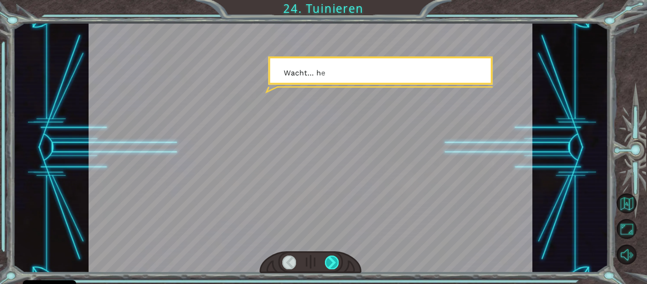
click at [335, 262] on div at bounding box center [332, 261] width 14 height 13
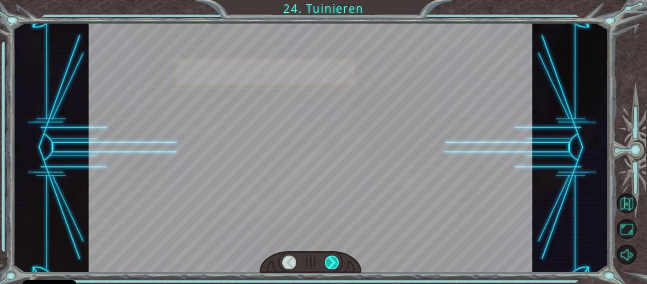
click at [335, 262] on div at bounding box center [332, 261] width 14 height 13
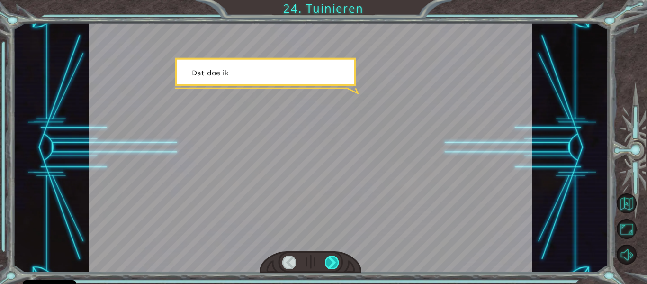
click at [335, 262] on div at bounding box center [332, 261] width 14 height 13
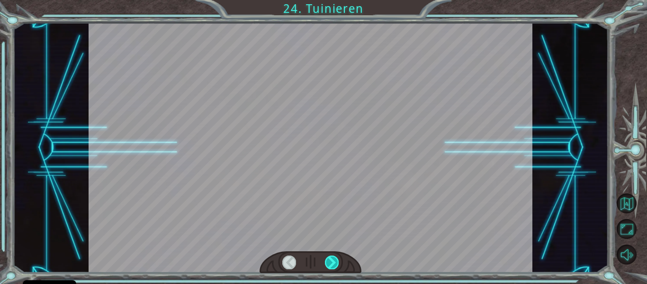
click at [335, 262] on div at bounding box center [332, 261] width 14 height 13
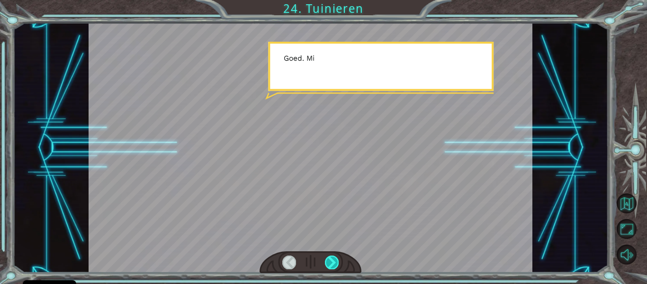
click at [335, 262] on div at bounding box center [332, 261] width 14 height 13
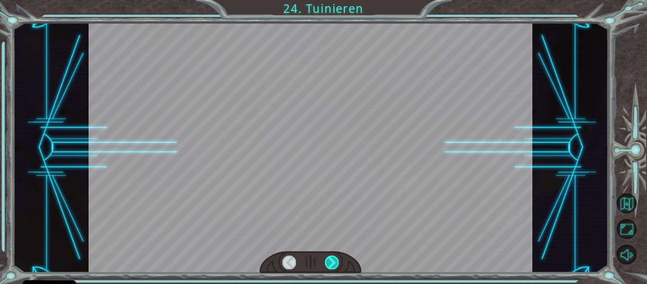
click at [335, 262] on div at bounding box center [332, 261] width 14 height 13
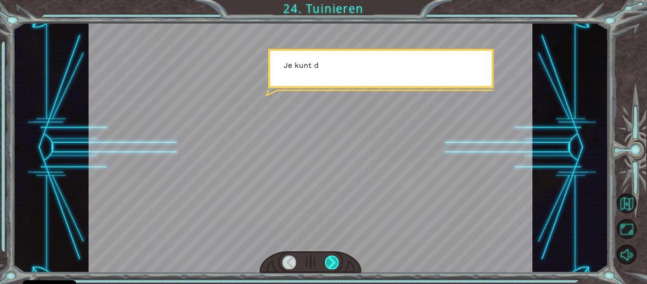
click at [335, 262] on div at bounding box center [332, 261] width 14 height 13
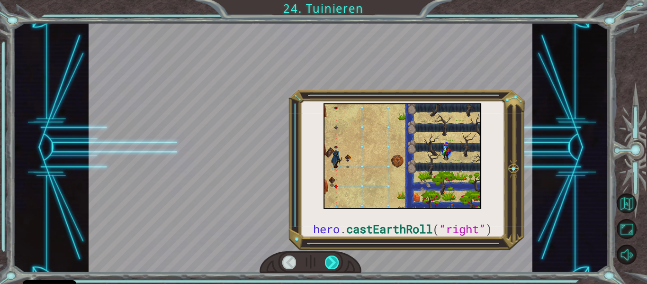
click at [335, 262] on div at bounding box center [332, 261] width 14 height 13
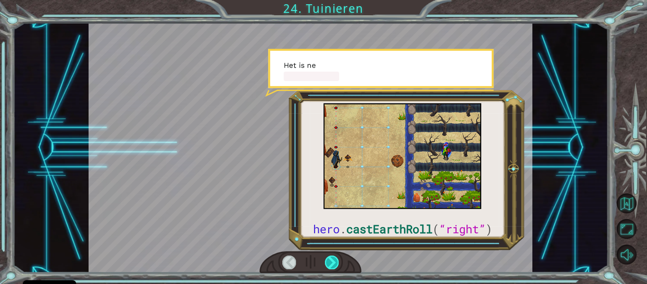
click at [335, 262] on div at bounding box center [332, 261] width 14 height 13
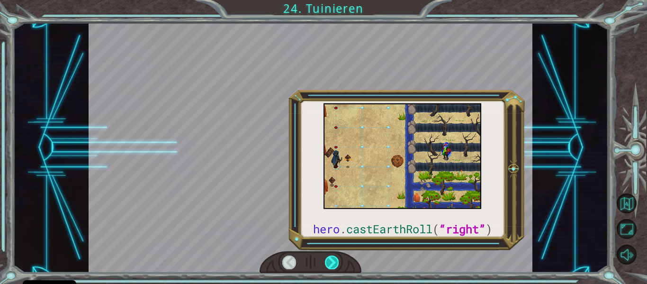
click at [335, 262] on div at bounding box center [332, 261] width 14 height 13
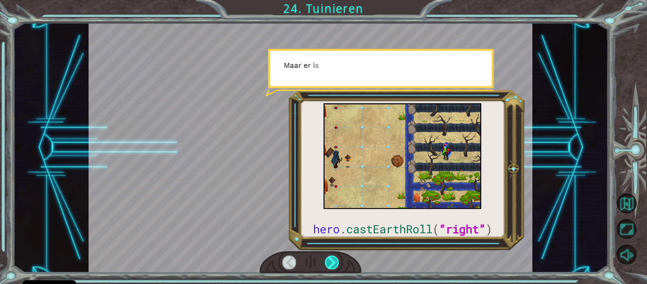
click at [335, 262] on div at bounding box center [332, 261] width 14 height 13
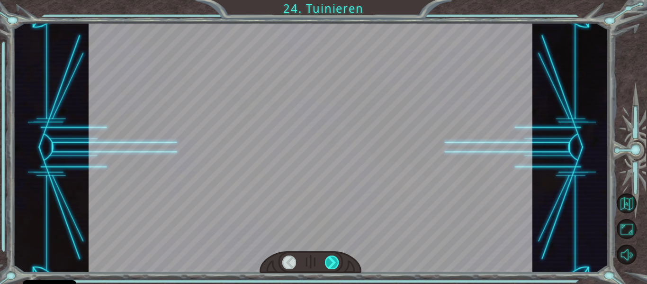
click at [335, 262] on div at bounding box center [332, 261] width 14 height 13
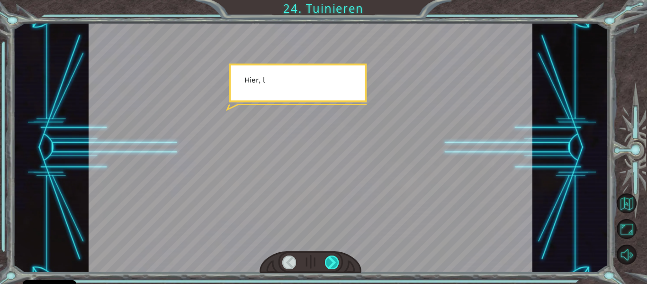
click at [335, 262] on div at bounding box center [332, 261] width 14 height 13
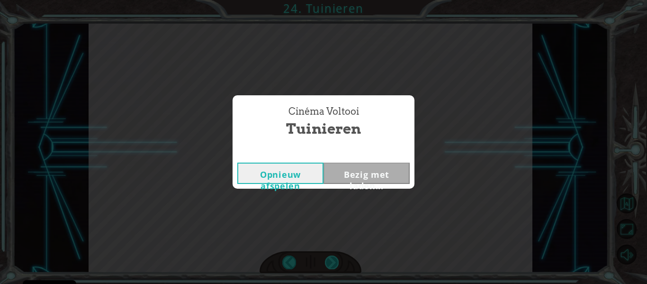
click at [335, 262] on div "Cinéma Voltooi Tuinieren Opnieuw afspelen Bezig met laden..." at bounding box center [323, 142] width 647 height 284
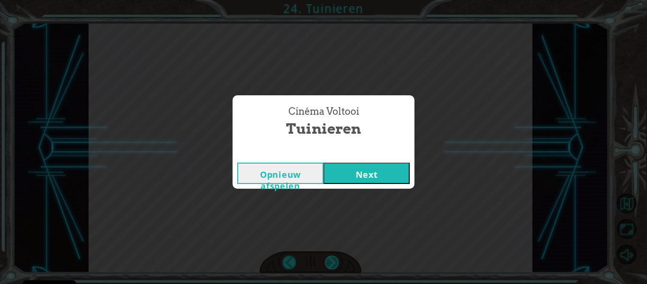
click at [335, 262] on div "Cinéma Voltooi Tuinieren Opnieuw afspelen Next" at bounding box center [323, 142] width 647 height 284
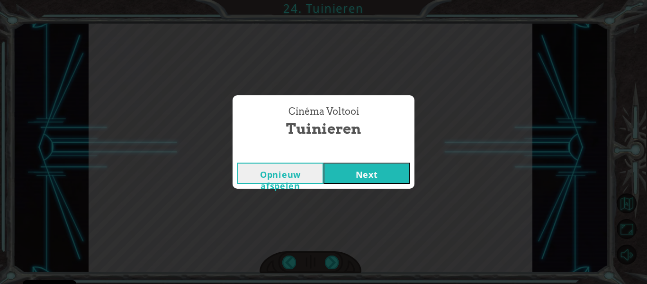
click at [335, 262] on div "Cinéma Voltooi Tuinieren Opnieuw afspelen Next" at bounding box center [323, 142] width 647 height 284
drag, startPoint x: 335, startPoint y: 262, endPoint x: 401, endPoint y: 174, distance: 110.2
click at [401, 174] on div "Cinéma Voltooi Tuinieren Opnieuw afspelen Next" at bounding box center [323, 142] width 647 height 284
click at [396, 174] on button "Next" at bounding box center [366, 172] width 86 height 21
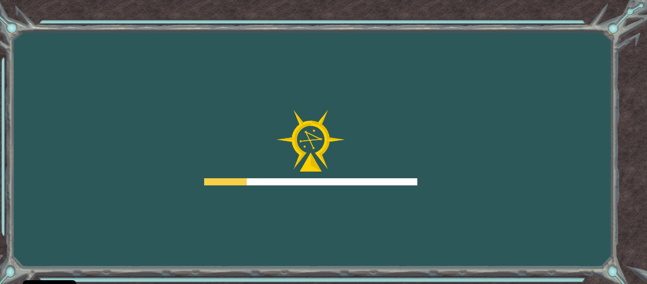
click at [492, 200] on div "Goals [PERSON_NAME] bij het laden van de server Je moet je bij een cursus aanme…" at bounding box center [323, 142] width 647 height 284
click at [453, 170] on div "Goals [PERSON_NAME] bij het laden van de server Je moet je bij een cursus aanme…" at bounding box center [323, 142] width 647 height 284
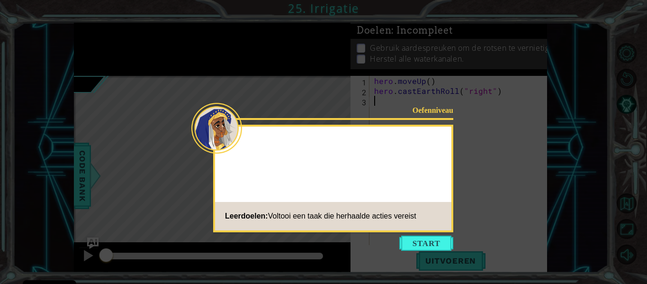
click at [443, 223] on footer "Leerdoelen: Voltooi een taak die herhaalde acties vereist" at bounding box center [333, 216] width 236 height 28
click at [443, 230] on div "Oefenniveau Leerdoelen: Voltooi een taak die herhaalde acties vereist" at bounding box center [333, 177] width 240 height 107
drag, startPoint x: 440, startPoint y: 235, endPoint x: 442, endPoint y: 241, distance: 6.0
click at [442, 241] on button "Start" at bounding box center [426, 242] width 54 height 15
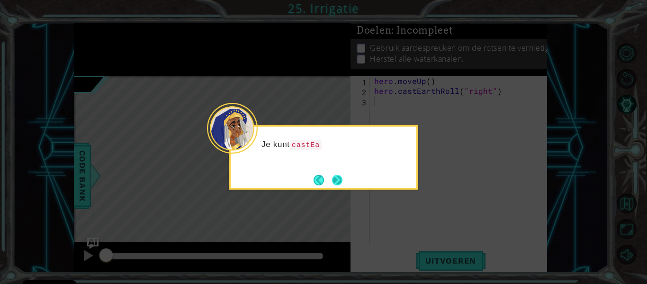
click at [341, 177] on button "Next" at bounding box center [337, 180] width 18 height 18
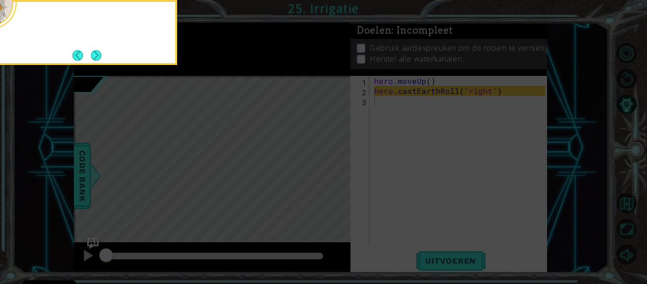
click at [341, 177] on icon at bounding box center [323, 42] width 647 height 482
click at [375, 112] on icon at bounding box center [323, 42] width 647 height 482
click at [92, 48] on footer at bounding box center [86, 55] width 29 height 14
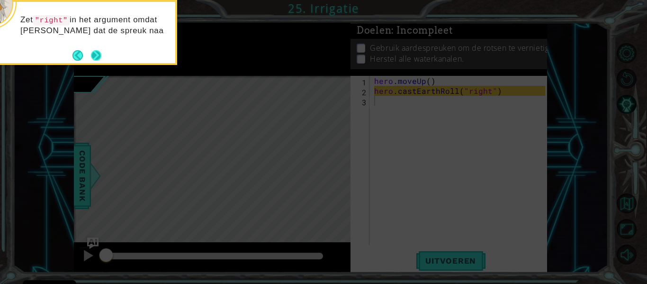
click at [92, 48] on footer at bounding box center [86, 55] width 29 height 14
click at [94, 49] on footer at bounding box center [86, 56] width 29 height 14
click at [100, 58] on button "Next" at bounding box center [96, 56] width 17 height 17
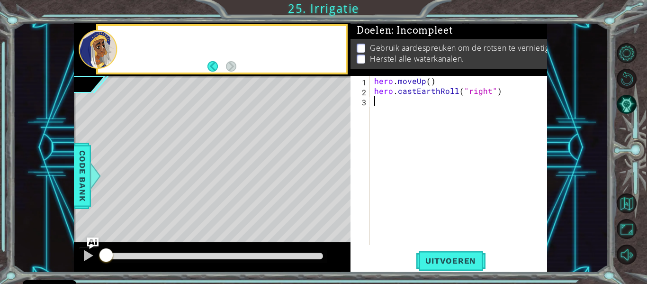
click at [100, 58] on div at bounding box center [98, 49] width 38 height 39
type textarea "hero.moveUp()"
click at [373, 80] on div "hero . moveUp ( ) hero . castEarthRoll ( "right" )" at bounding box center [460, 170] width 177 height 189
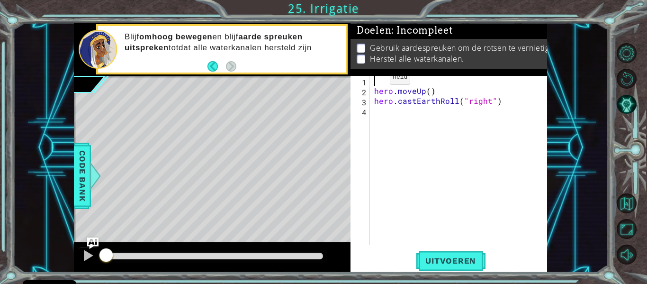
click at [373, 80] on div "hero . moveUp ( ) hero . castEarthRoll ( "right" )" at bounding box center [460, 170] width 177 height 189
type textarea "whilte true:"
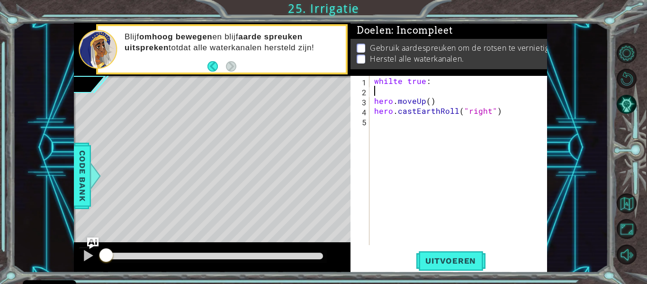
scroll to position [0, 0]
click at [375, 91] on div "whilte true : hero . moveUp ( ) hero . castEarthRoll ( "right" )" at bounding box center [460, 170] width 177 height 189
type textarea "hero.moveUp()"
click at [374, 106] on div "whilte true : hero . moveUp ( ) hero . castEarthRoll ( "right" )" at bounding box center [460, 170] width 177 height 189
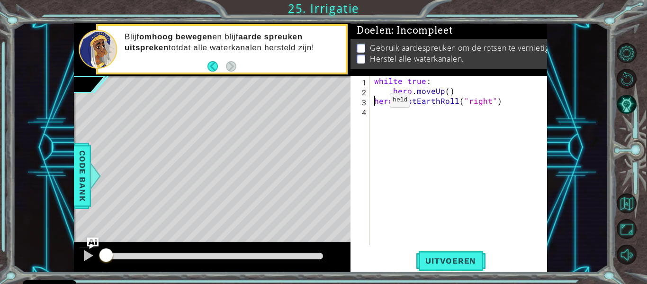
click at [373, 102] on div "whilte true : hero . moveUp ( ) hero . castEarthRoll ( "right" )" at bounding box center [460, 170] width 177 height 189
click at [451, 268] on button "Uitvoeren" at bounding box center [451, 260] width 70 height 19
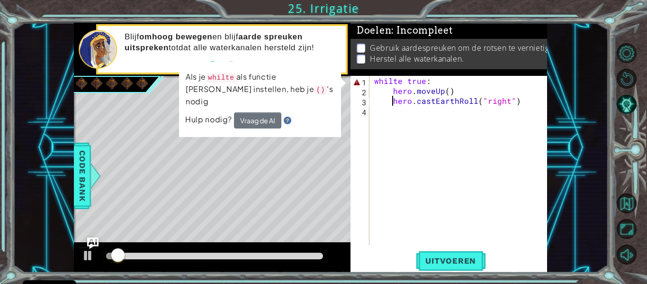
click at [401, 83] on div "whilte true : hero . moveUp ( ) hero . castEarthRoll ( "right" )" at bounding box center [460, 170] width 177 height 189
click at [396, 84] on div "whilte true : hero . moveUp ( ) hero . castEarthRoll ( "right" )" at bounding box center [460, 170] width 177 height 189
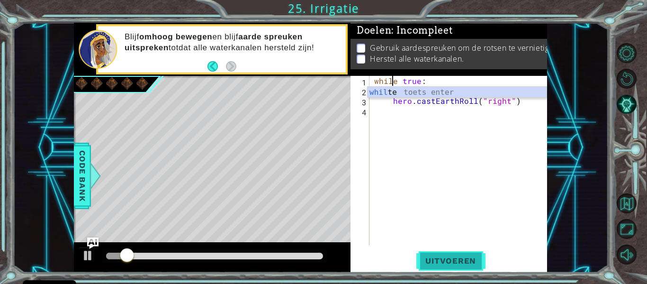
click at [462, 257] on span "Uitvoeren" at bounding box center [451, 260] width 70 height 9
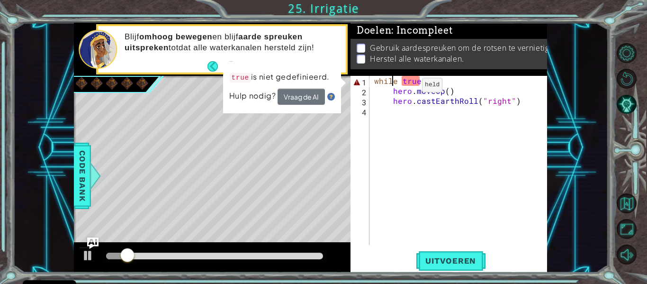
click at [404, 85] on div "while true : hero . moveUp ( ) hero . castEarthRoll ( "right" )" at bounding box center [460, 170] width 177 height 189
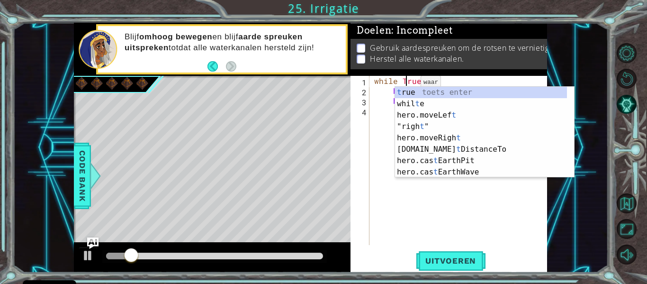
scroll to position [0, 2]
type textarea "while True:"
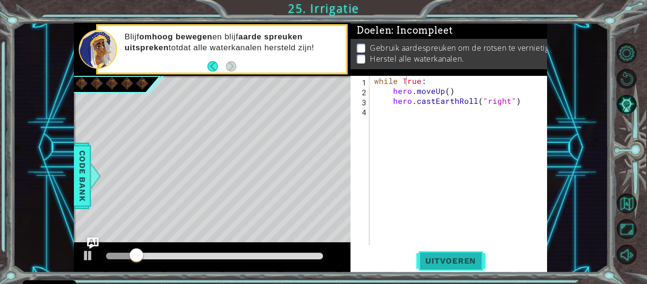
click at [452, 254] on button "Uitvoeren" at bounding box center [451, 260] width 70 height 19
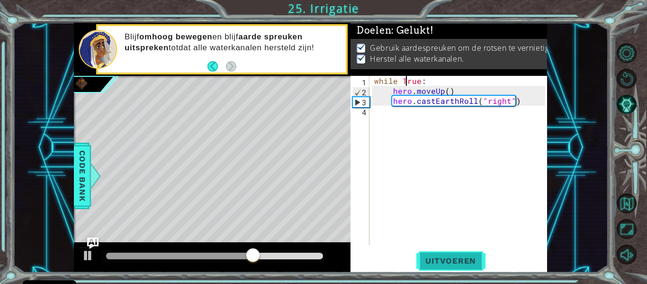
click at [424, 255] on button "Uitvoeren" at bounding box center [451, 260] width 70 height 19
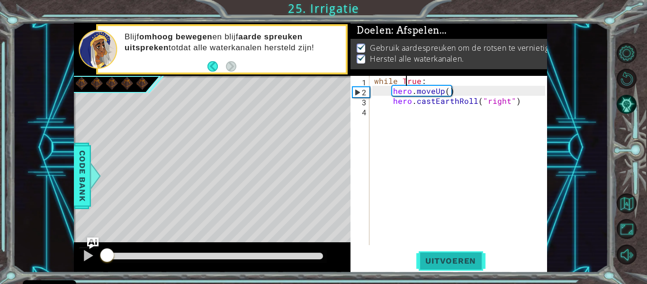
click at [424, 255] on button "Uitvoeren" at bounding box center [451, 260] width 70 height 19
click at [437, 271] on div "while True: 1 2 3 4 while True : hero . moveUp ( ) hero . castEarthRoll ( "righ…" at bounding box center [448, 174] width 196 height 196
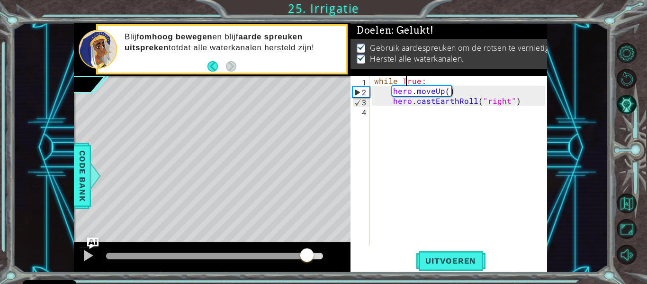
drag, startPoint x: 137, startPoint y: 251, endPoint x: 309, endPoint y: 257, distance: 171.9
click at [309, 257] on div at bounding box center [306, 255] width 17 height 17
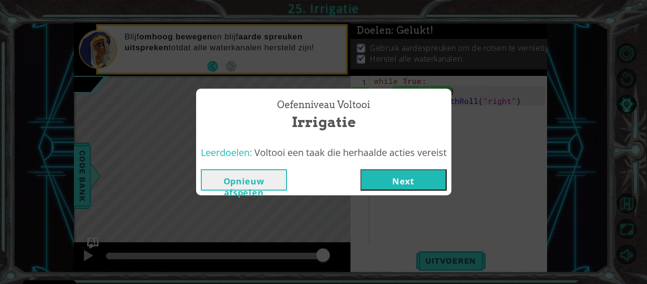
click at [402, 180] on button "Next" at bounding box center [403, 179] width 86 height 21
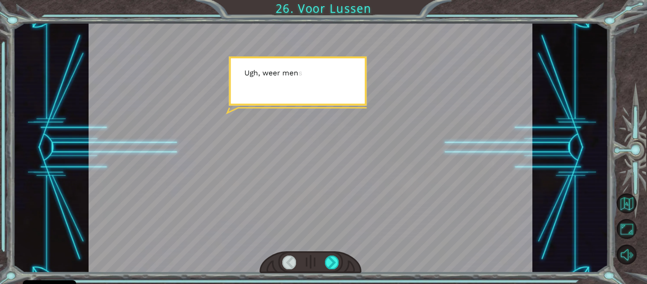
click at [330, 253] on div at bounding box center [310, 262] width 102 height 22
click at [330, 256] on div at bounding box center [332, 261] width 14 height 13
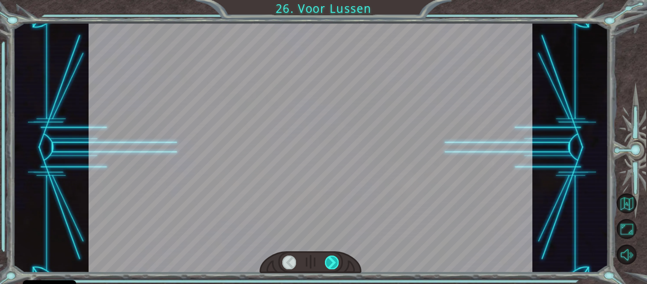
click at [330, 256] on div at bounding box center [332, 261] width 14 height 13
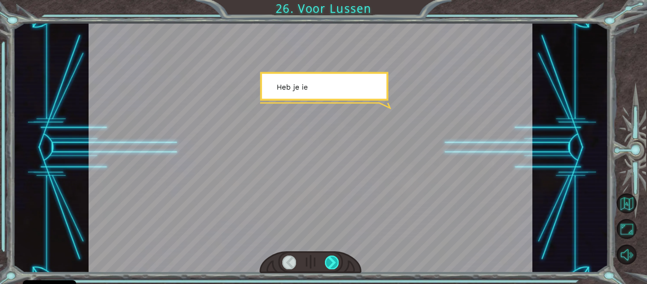
click at [330, 256] on div at bounding box center [332, 261] width 14 height 13
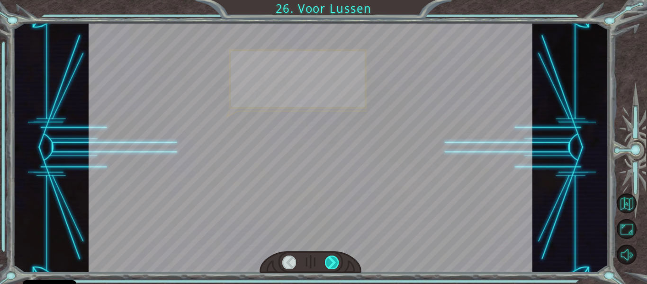
click at [330, 256] on div at bounding box center [332, 261] width 14 height 13
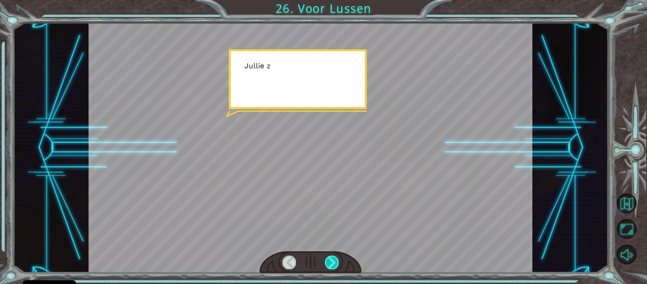
click at [330, 256] on div at bounding box center [332, 261] width 14 height 13
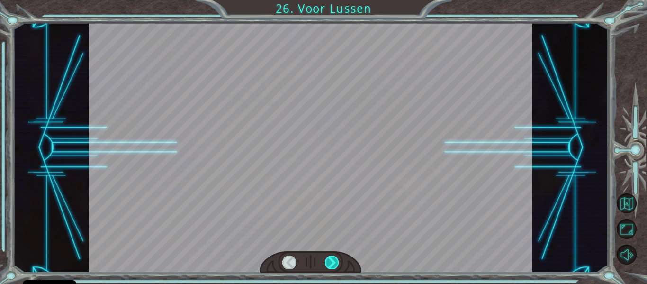
click at [330, 256] on div at bounding box center [332, 261] width 14 height 13
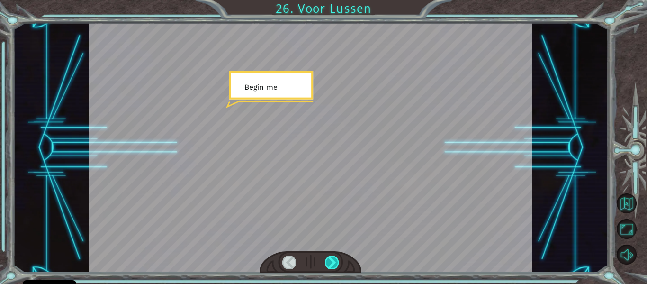
click at [330, 256] on div at bounding box center [332, 261] width 14 height 13
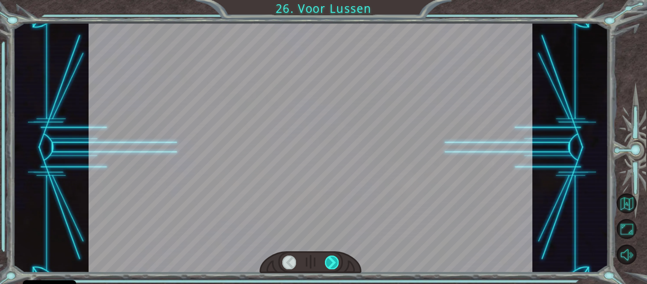
click at [330, 256] on div at bounding box center [332, 261] width 14 height 13
